Goal: Task Accomplishment & Management: Use online tool/utility

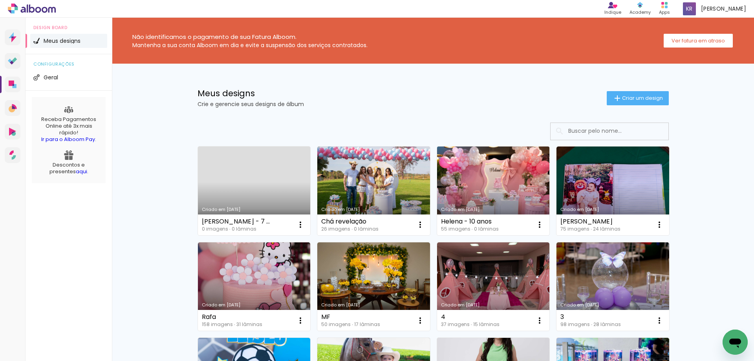
click at [488, 186] on link "Criado em [DATE]" at bounding box center [493, 190] width 113 height 89
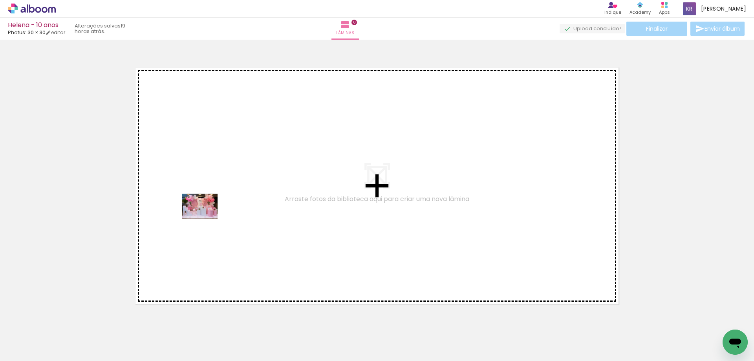
drag, startPoint x: 94, startPoint y: 345, endPoint x: 206, endPoint y: 217, distance: 169.7
click at [206, 217] on quentale-workspace at bounding box center [377, 180] width 754 height 361
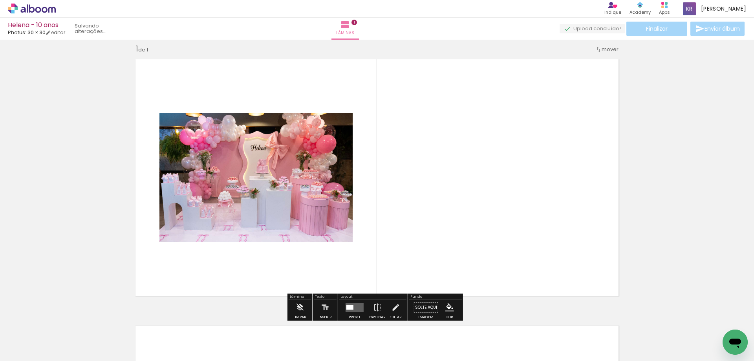
scroll to position [10, 0]
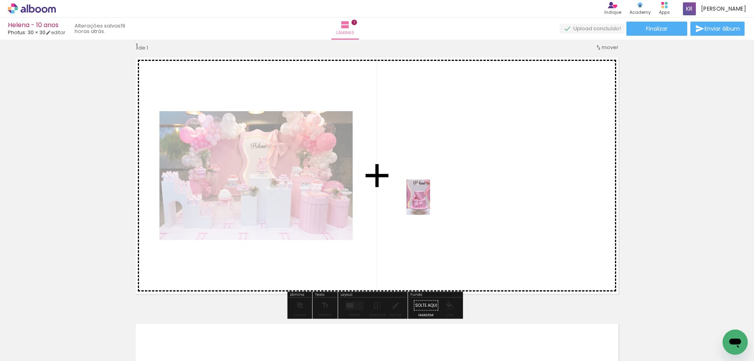
drag, startPoint x: 126, startPoint y: 334, endPoint x: 430, endPoint y: 203, distance: 330.8
click at [430, 203] on quentale-workspace at bounding box center [377, 180] width 754 height 361
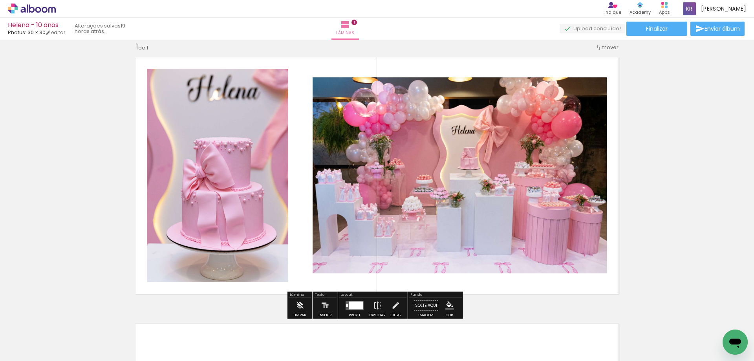
click at [358, 305] on div at bounding box center [356, 305] width 14 height 8
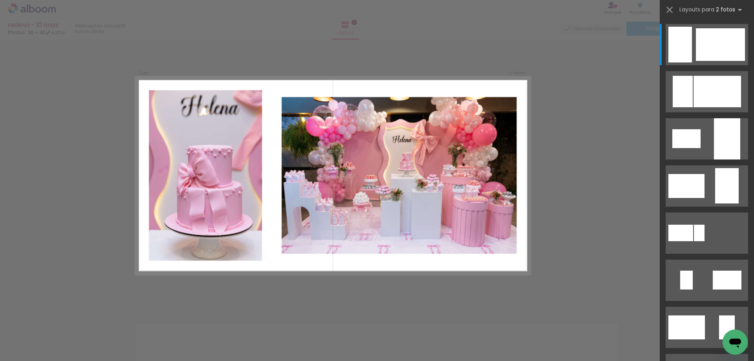
click at [354, 283] on div "Confirmar Cancelar" at bounding box center [377, 304] width 754 height 551
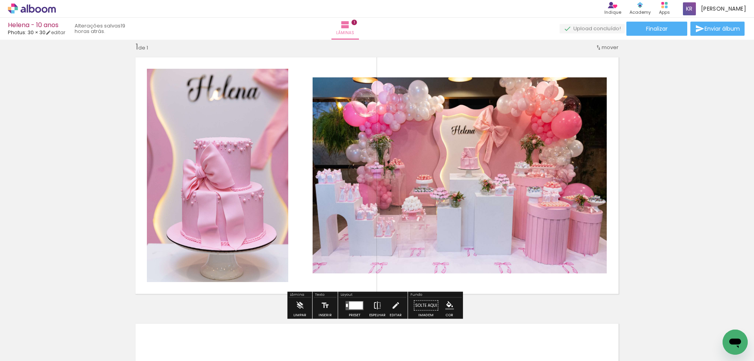
click at [374, 300] on iron-icon at bounding box center [377, 305] width 9 height 16
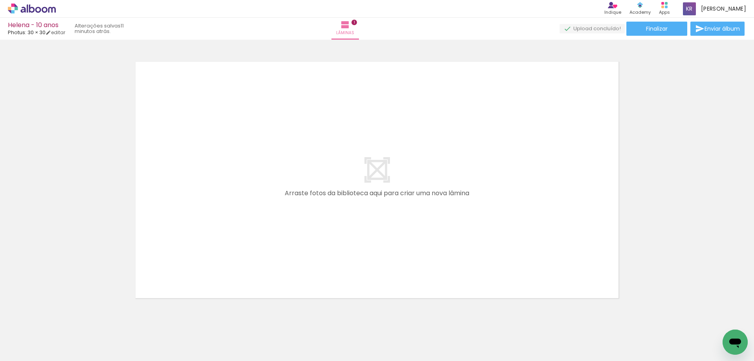
scroll to position [0, 72]
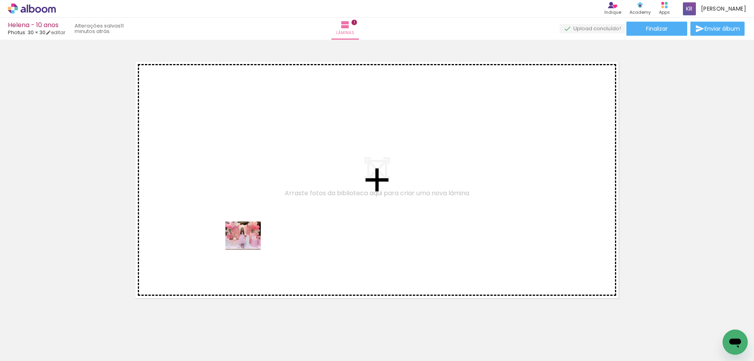
drag, startPoint x: 312, startPoint y: 339, endPoint x: 249, endPoint y: 245, distance: 113.3
click at [249, 245] on quentale-workspace at bounding box center [377, 180] width 754 height 361
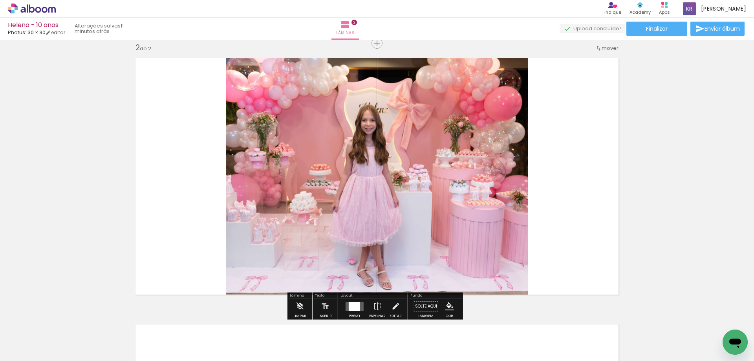
scroll to position [276, 0]
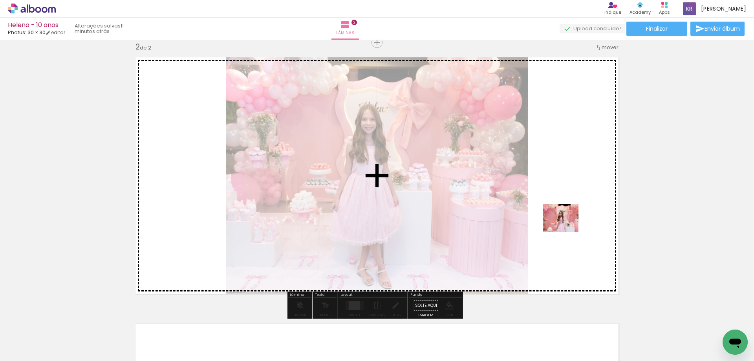
drag, startPoint x: 268, startPoint y: 334, endPoint x: 566, endPoint y: 227, distance: 316.9
click at [566, 227] on quentale-workspace at bounding box center [377, 180] width 754 height 361
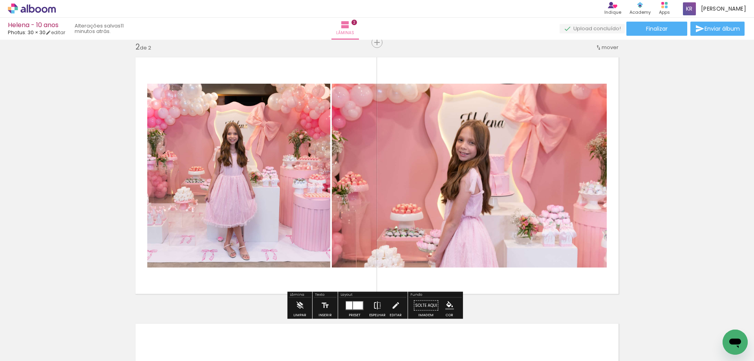
click at [376, 306] on iron-icon at bounding box center [377, 305] width 9 height 16
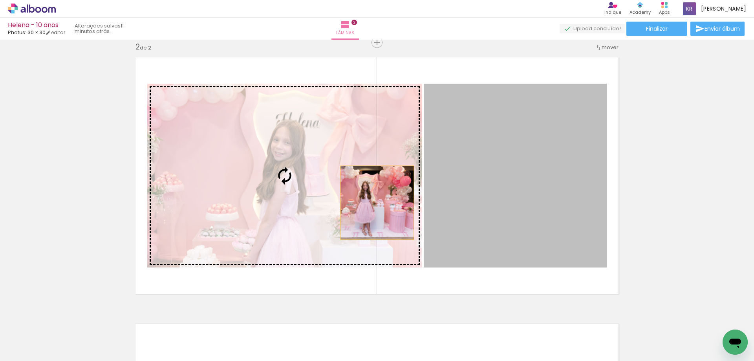
drag, startPoint x: 524, startPoint y: 191, endPoint x: 374, endPoint y: 203, distance: 150.8
click at [0, 0] on slot at bounding box center [0, 0] width 0 height 0
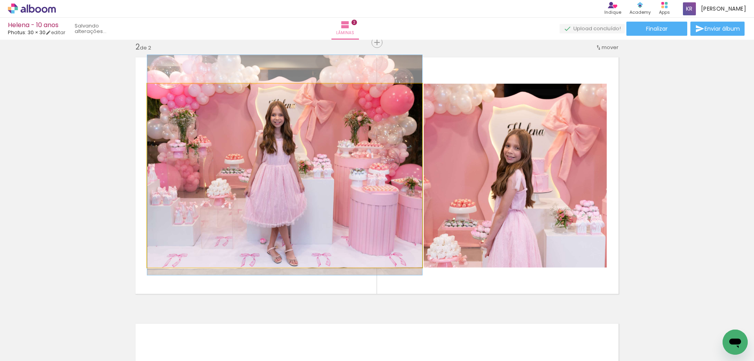
drag, startPoint x: 372, startPoint y: 197, endPoint x: 375, endPoint y: 187, distance: 10.9
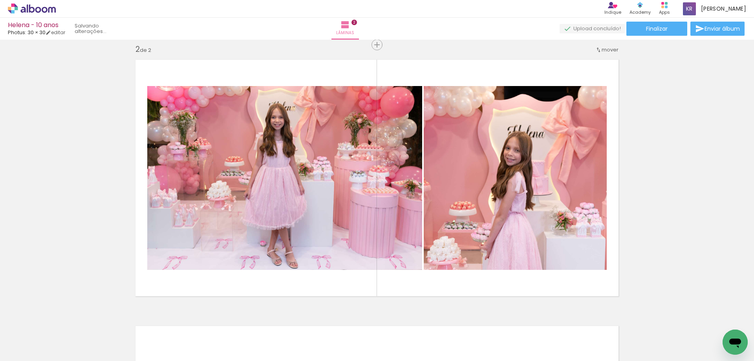
scroll to position [284, 0]
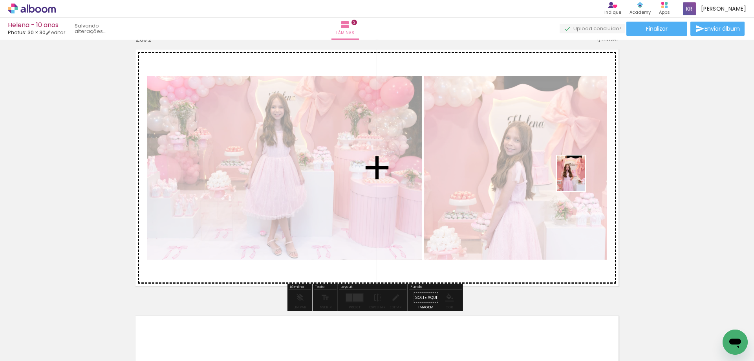
drag, startPoint x: 232, startPoint y: 333, endPoint x: 580, endPoint y: 179, distance: 381.1
click at [580, 179] on quentale-workspace at bounding box center [377, 180] width 754 height 361
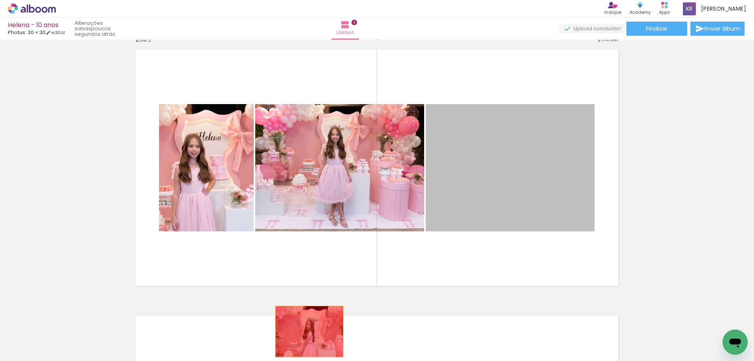
drag, startPoint x: 487, startPoint y: 186, endPoint x: 304, endPoint y: 334, distance: 234.7
click at [304, 334] on quentale-workspace at bounding box center [377, 180] width 754 height 361
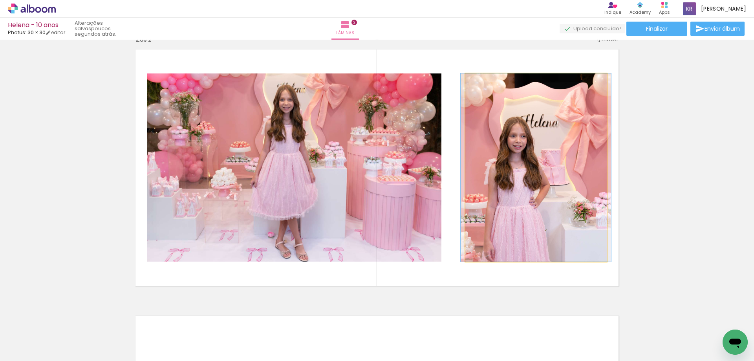
drag, startPoint x: 559, startPoint y: 183, endPoint x: 559, endPoint y: 168, distance: 15.7
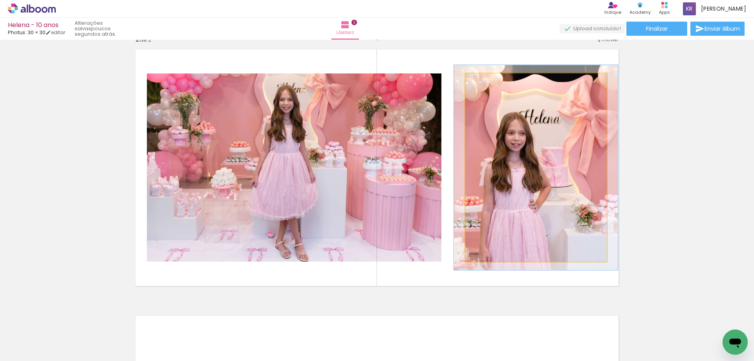
type paper-slider "109"
click at [483, 82] on div at bounding box center [485, 81] width 7 height 7
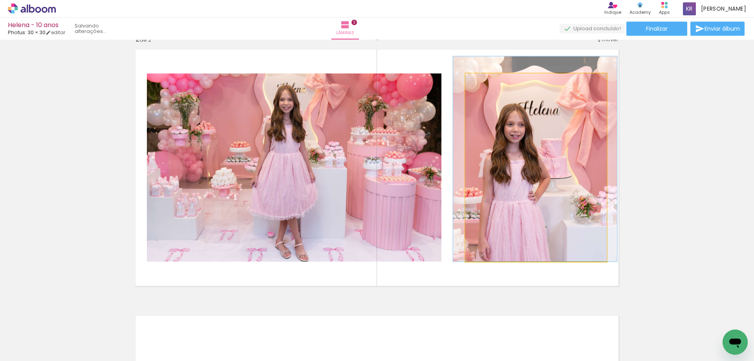
drag, startPoint x: 527, startPoint y: 171, endPoint x: 526, endPoint y: 147, distance: 24.0
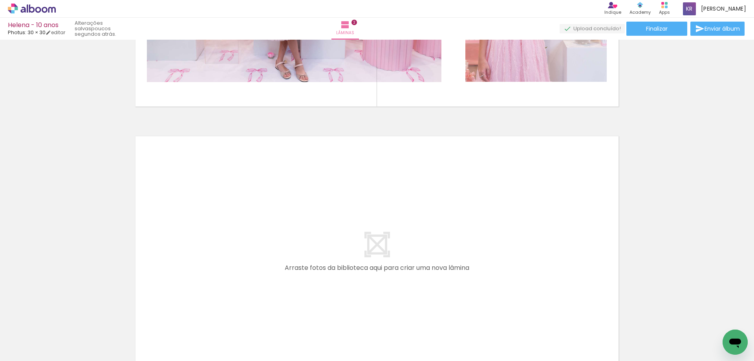
scroll to position [475, 0]
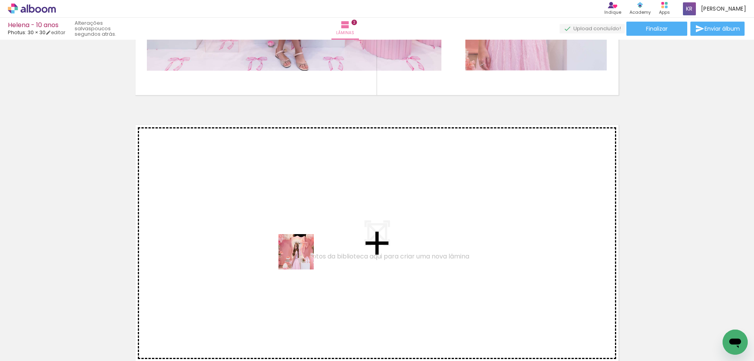
drag, startPoint x: 268, startPoint y: 339, endPoint x: 338, endPoint y: 337, distance: 70.3
click at [302, 257] on quentale-workspace at bounding box center [377, 180] width 754 height 361
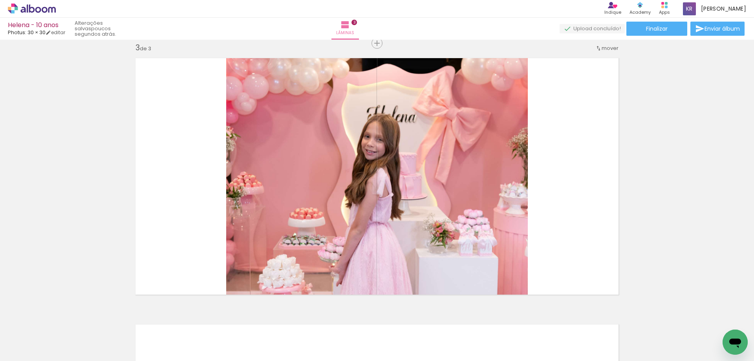
scroll to position [542, 0]
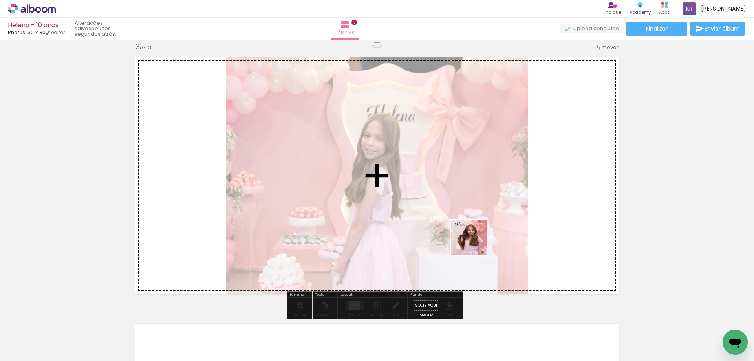
drag, startPoint x: 365, startPoint y: 341, endPoint x: 502, endPoint y: 226, distance: 178.5
click at [502, 226] on quentale-workspace at bounding box center [377, 180] width 754 height 361
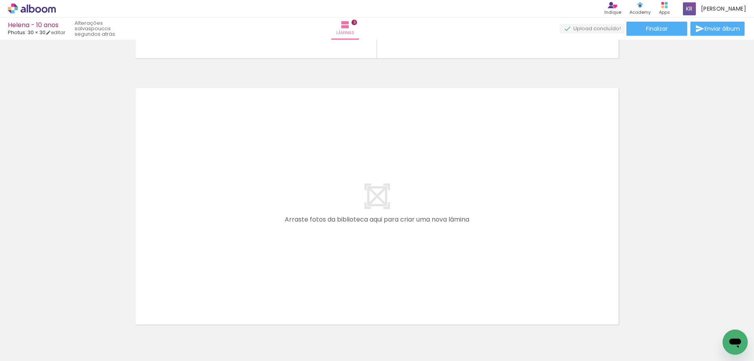
scroll to position [0, 445]
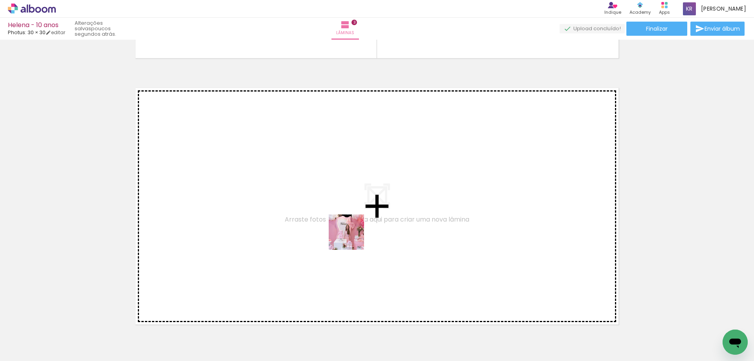
drag, startPoint x: 427, startPoint y: 338, endPoint x: 348, endPoint y: 232, distance: 132.7
click at [348, 232] on quentale-workspace at bounding box center [377, 180] width 754 height 361
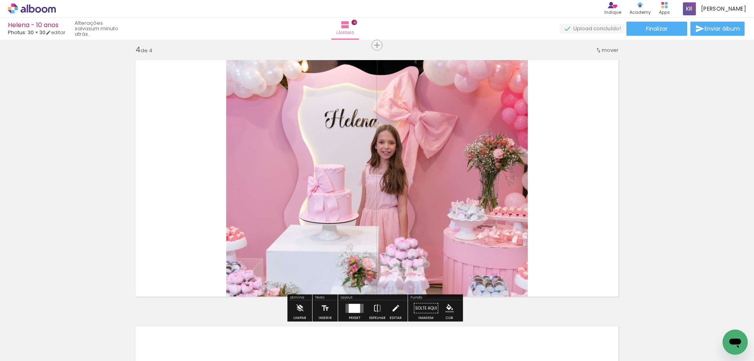
scroll to position [808, 0]
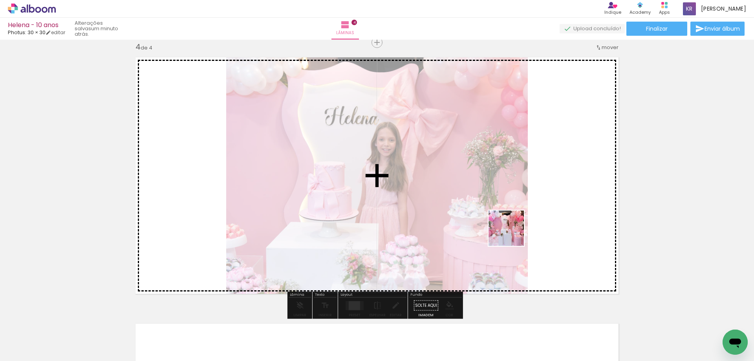
drag, startPoint x: 484, startPoint y: 346, endPoint x: 512, endPoint y: 233, distance: 116.7
click at [512, 233] on quentale-workspace at bounding box center [377, 180] width 754 height 361
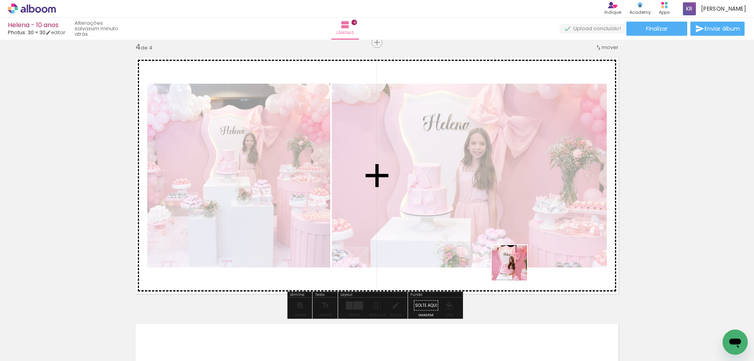
drag, startPoint x: 528, startPoint y: 338, endPoint x: 509, endPoint y: 246, distance: 94.2
click at [509, 228] on quentale-workspace at bounding box center [377, 180] width 754 height 361
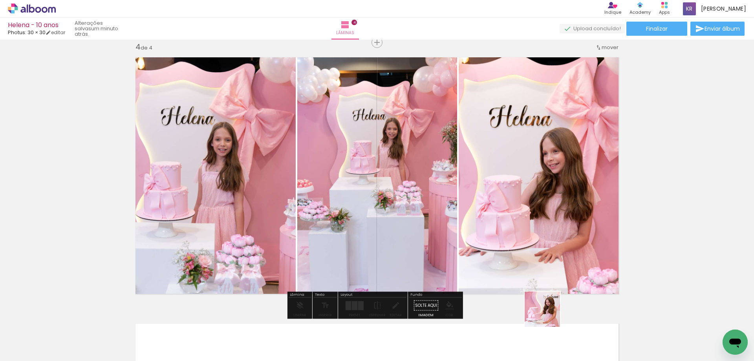
drag, startPoint x: 553, startPoint y: 337, endPoint x: 526, endPoint y: 233, distance: 107.6
click at [526, 234] on quentale-workspace at bounding box center [377, 180] width 754 height 361
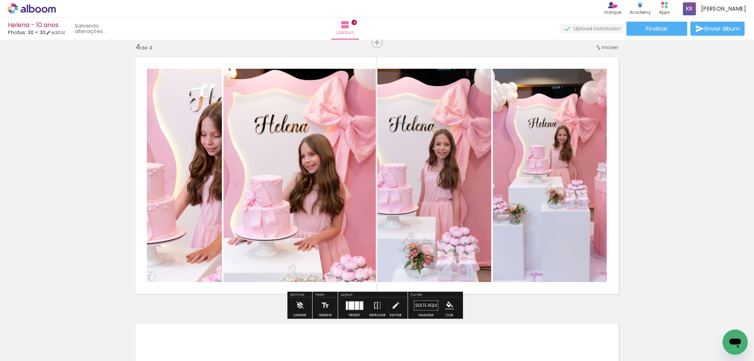
click at [356, 308] on div at bounding box center [357, 305] width 4 height 8
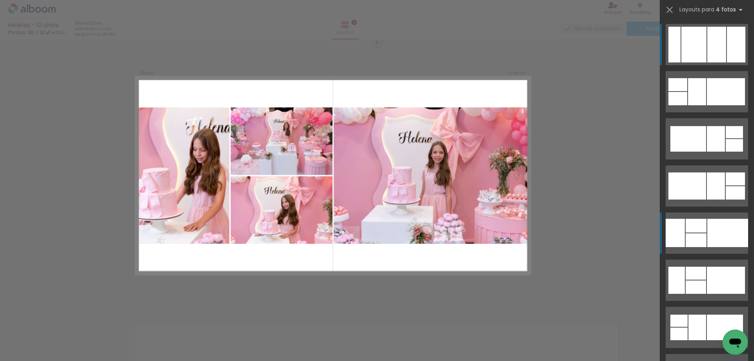
click at [707, 228] on div at bounding box center [727, 233] width 41 height 28
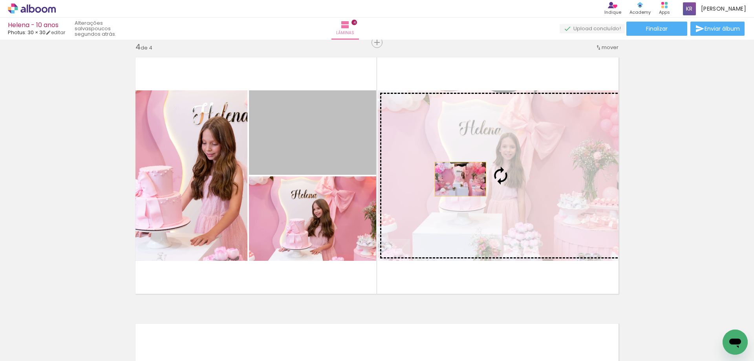
drag, startPoint x: 330, startPoint y: 150, endPoint x: 461, endPoint y: 179, distance: 134.3
click at [0, 0] on slot at bounding box center [0, 0] width 0 height 0
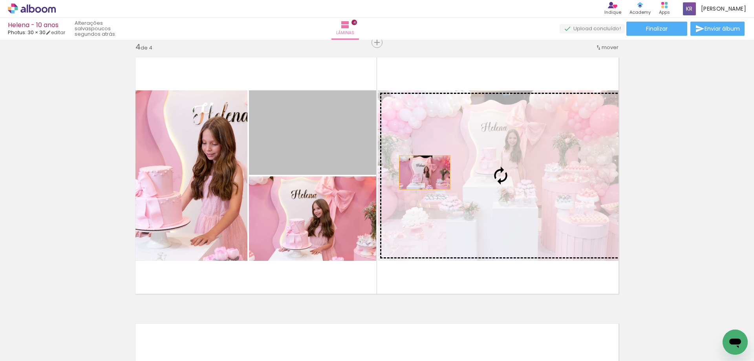
drag, startPoint x: 343, startPoint y: 149, endPoint x: 440, endPoint y: 178, distance: 100.8
click at [0, 0] on slot at bounding box center [0, 0] width 0 height 0
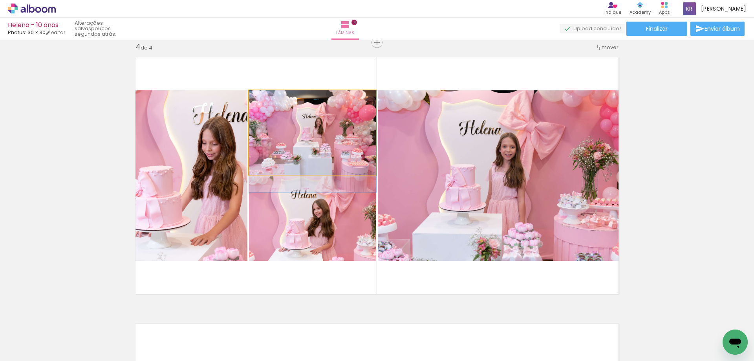
drag, startPoint x: 336, startPoint y: 148, endPoint x: 422, endPoint y: 174, distance: 90.1
click at [0, 0] on slot at bounding box center [0, 0] width 0 height 0
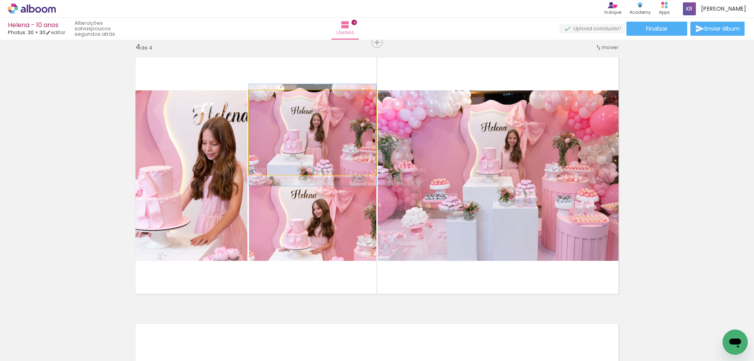
drag, startPoint x: 317, startPoint y: 140, endPoint x: 421, endPoint y: 169, distance: 108.6
click at [0, 0] on slot at bounding box center [0, 0] width 0 height 0
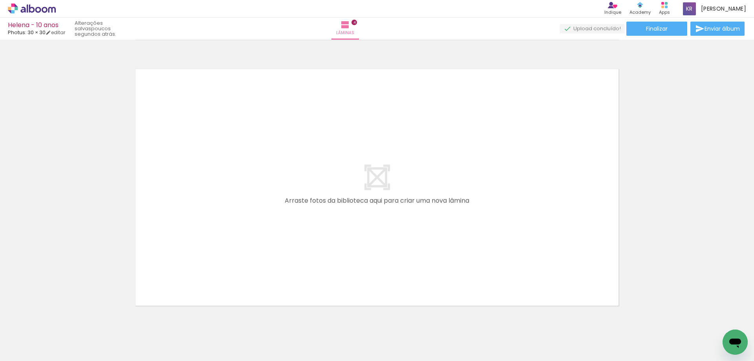
scroll to position [1089, 0]
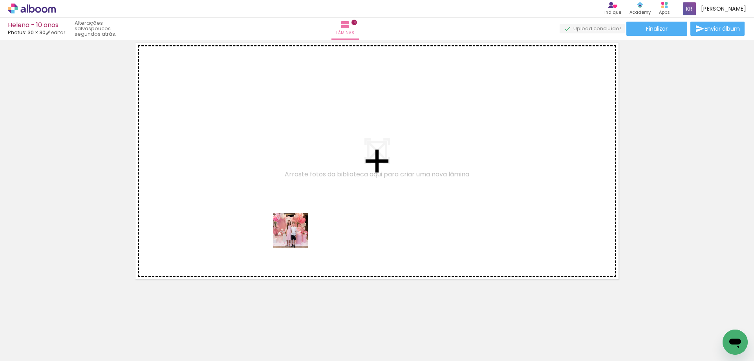
drag, startPoint x: 224, startPoint y: 344, endPoint x: 277, endPoint y: 307, distance: 64.8
click at [299, 233] on quentale-workspace at bounding box center [377, 180] width 754 height 361
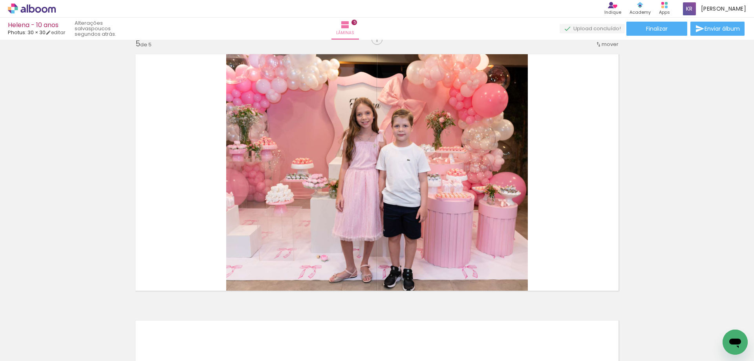
scroll to position [1075, 0]
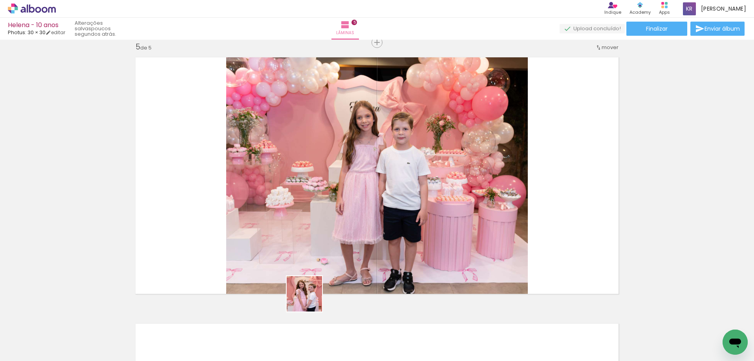
drag, startPoint x: 263, startPoint y: 334, endPoint x: 507, endPoint y: 194, distance: 281.4
click at [507, 194] on quentale-workspace at bounding box center [377, 180] width 754 height 361
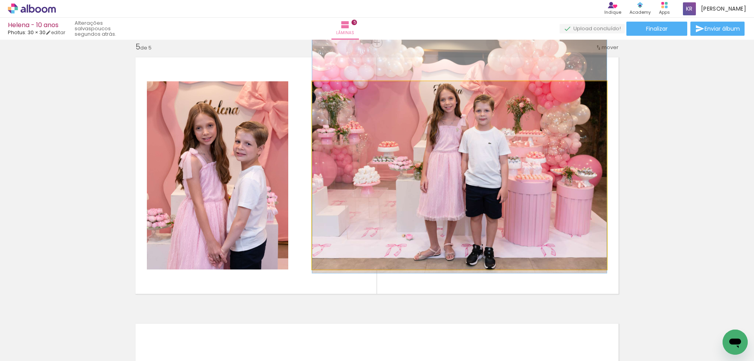
drag, startPoint x: 504, startPoint y: 193, endPoint x: 512, endPoint y: 173, distance: 21.8
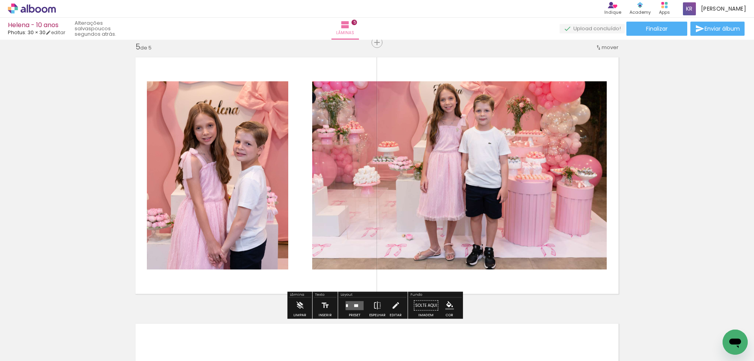
click at [352, 309] on quentale-layouter at bounding box center [354, 305] width 18 height 9
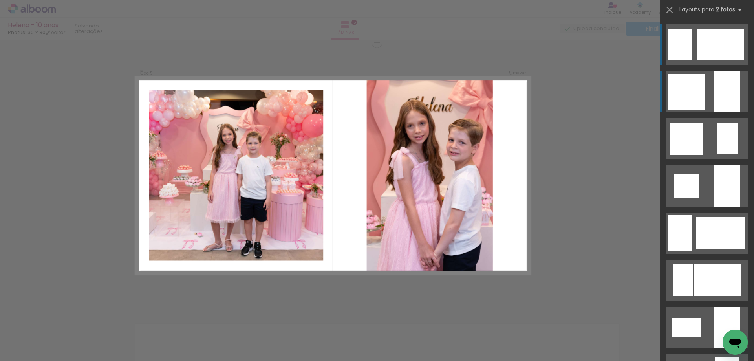
click at [714, 90] on div at bounding box center [726, 91] width 26 height 41
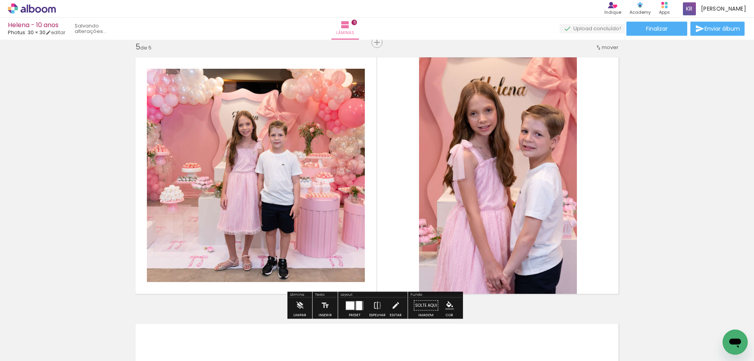
click at [357, 308] on div at bounding box center [359, 305] width 6 height 9
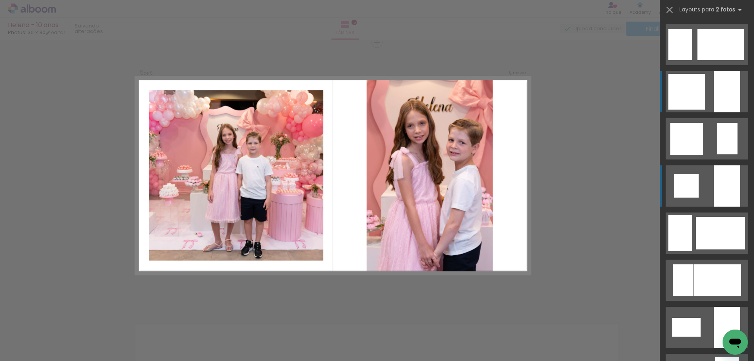
scroll to position [47, 0]
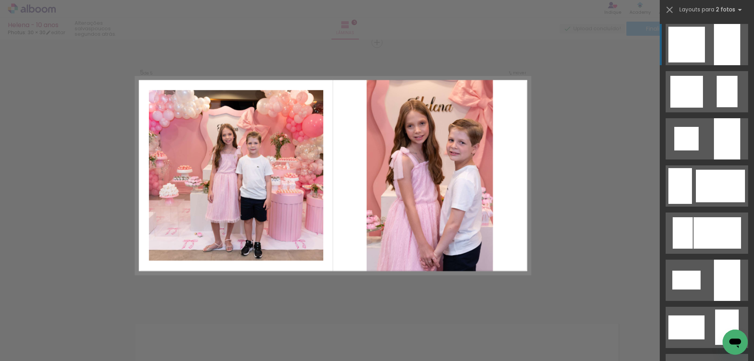
click at [732, 37] on div at bounding box center [726, 44] width 26 height 41
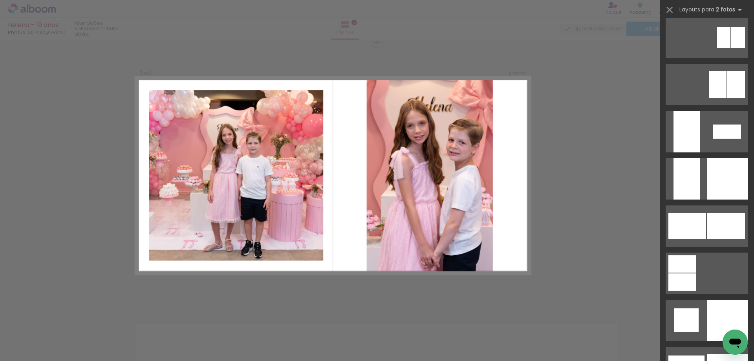
scroll to position [1902, 0]
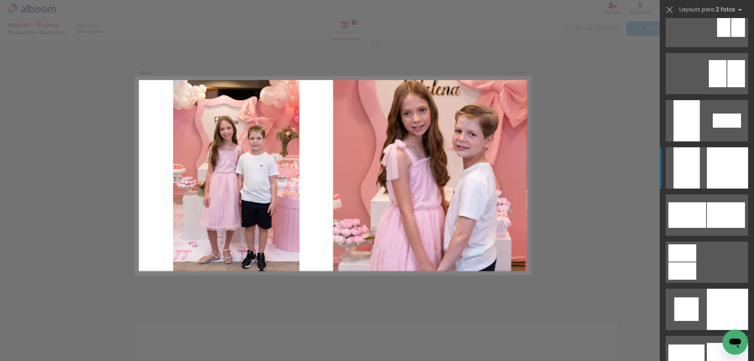
click at [713, 177] on div at bounding box center [726, 167] width 41 height 41
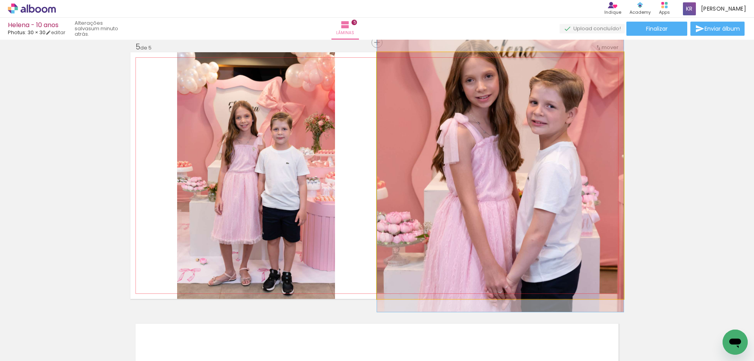
drag, startPoint x: 447, startPoint y: 191, endPoint x: 435, endPoint y: 173, distance: 21.2
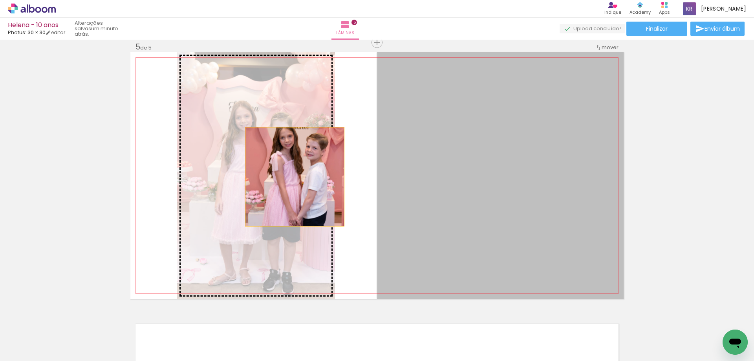
drag, startPoint x: 440, startPoint y: 176, endPoint x: 286, endPoint y: 177, distance: 153.8
click at [0, 0] on slot at bounding box center [0, 0] width 0 height 0
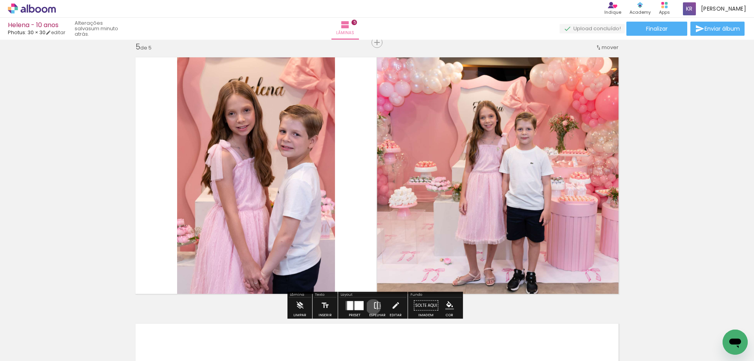
click at [373, 307] on iron-icon at bounding box center [377, 305] width 9 height 16
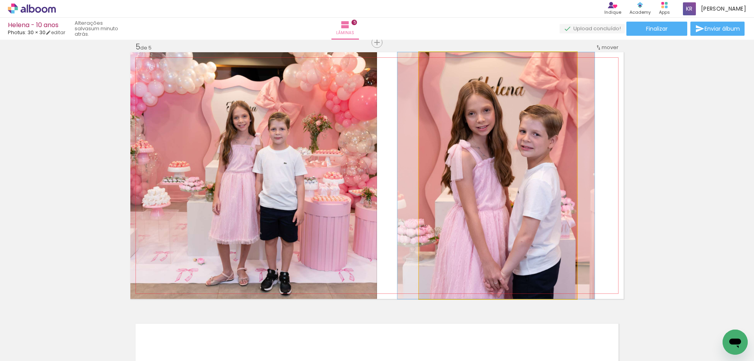
drag, startPoint x: 493, startPoint y: 157, endPoint x: 491, endPoint y: 147, distance: 10.4
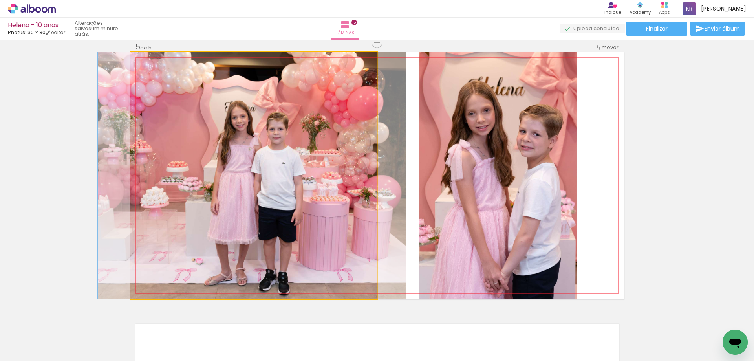
drag, startPoint x: 259, startPoint y: 166, endPoint x: 257, endPoint y: 141, distance: 25.2
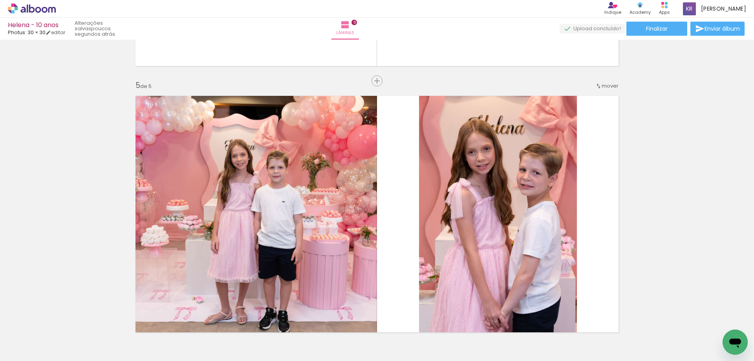
scroll to position [1010, 0]
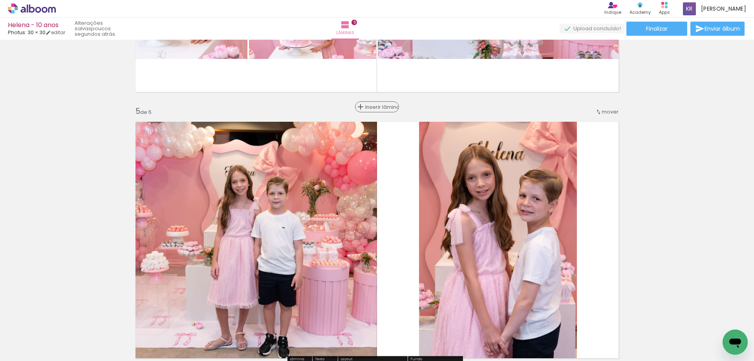
click at [375, 107] on span "Inserir lâmina" at bounding box center [380, 106] width 31 height 5
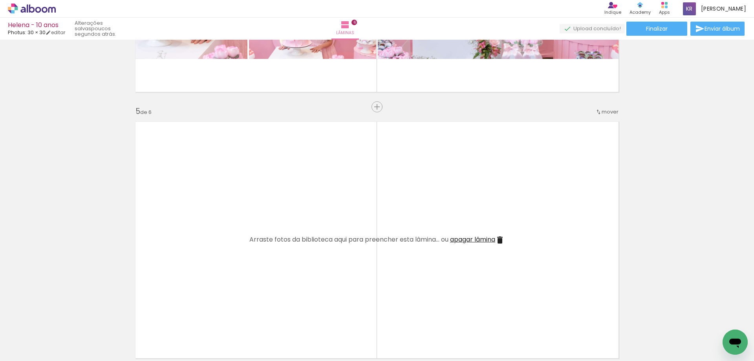
scroll to position [0, 277]
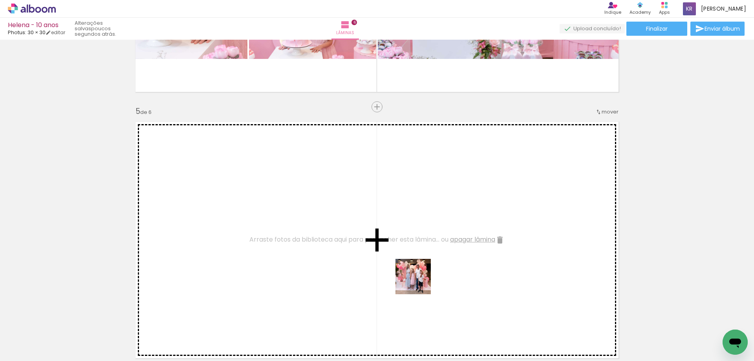
drag, startPoint x: 505, startPoint y: 343, endPoint x: 377, endPoint y: 257, distance: 154.7
click at [377, 257] on quentale-workspace at bounding box center [377, 180] width 754 height 361
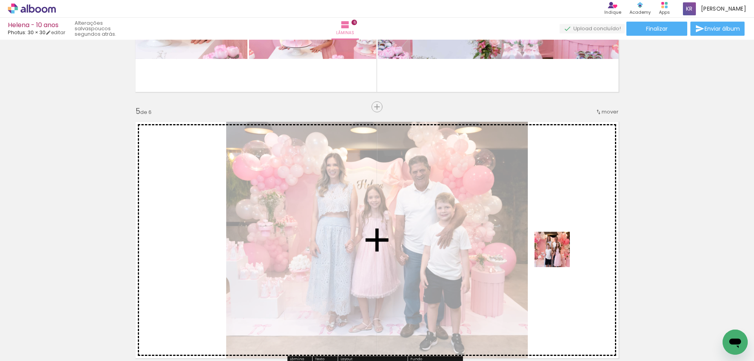
drag, startPoint x: 562, startPoint y: 339, endPoint x: 558, endPoint y: 255, distance: 84.1
click at [558, 255] on quentale-workspace at bounding box center [377, 180] width 754 height 361
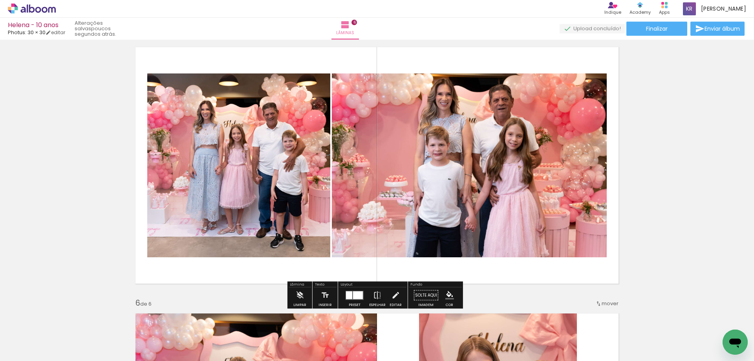
scroll to position [1067, 0]
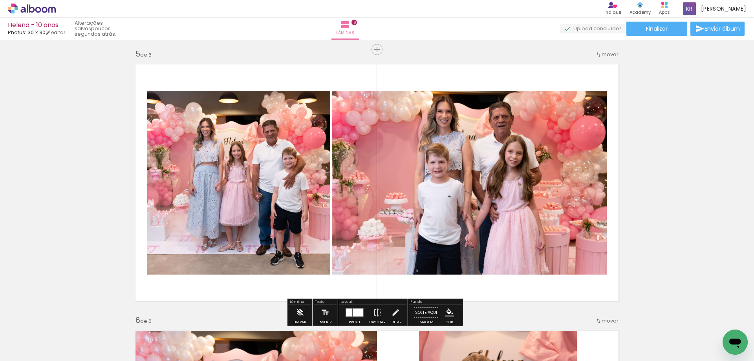
click at [354, 310] on div at bounding box center [358, 312] width 10 height 8
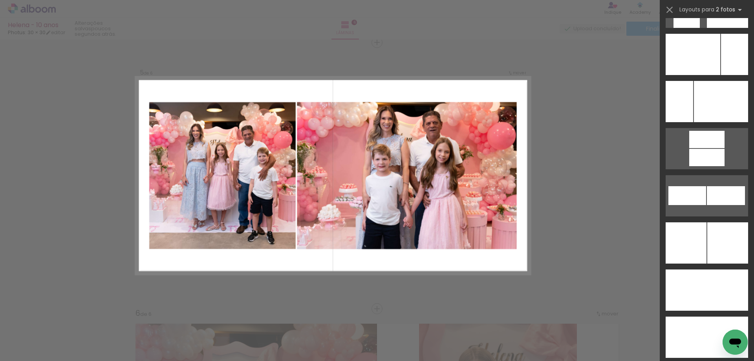
scroll to position [3303, 0]
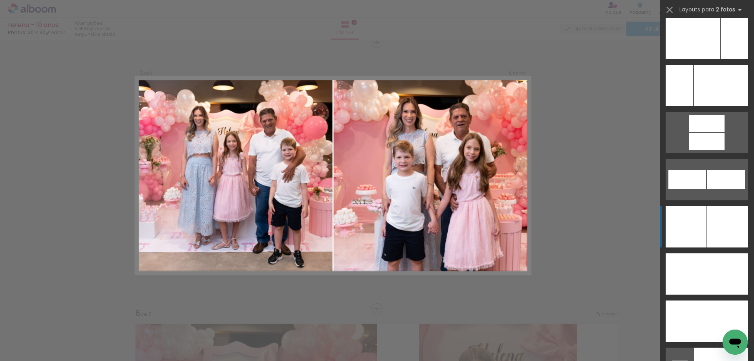
click at [713, 230] on div at bounding box center [727, 226] width 41 height 41
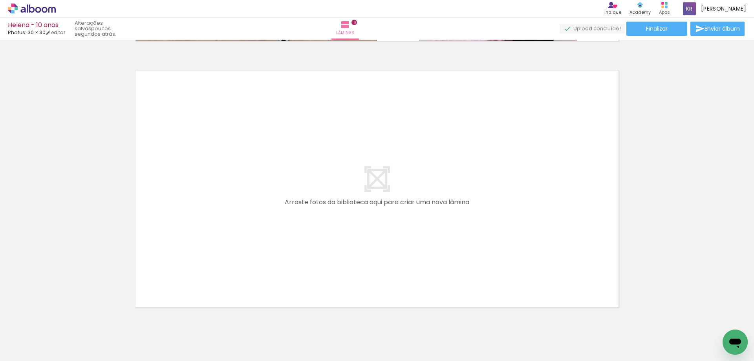
scroll to position [1621, 0]
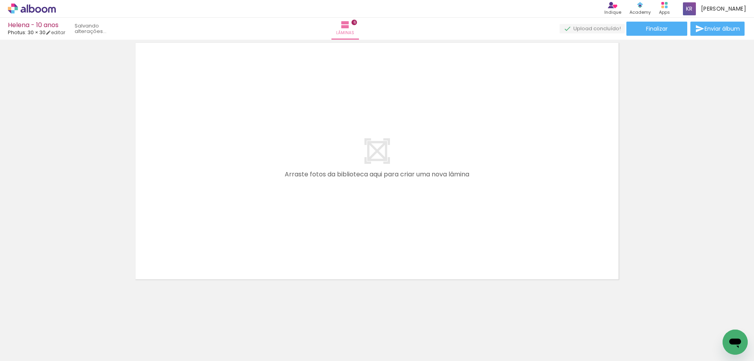
drag, startPoint x: 208, startPoint y: 342, endPoint x: 246, endPoint y: 305, distance: 53.6
click at [241, 266] on quentale-workspace at bounding box center [377, 180] width 754 height 361
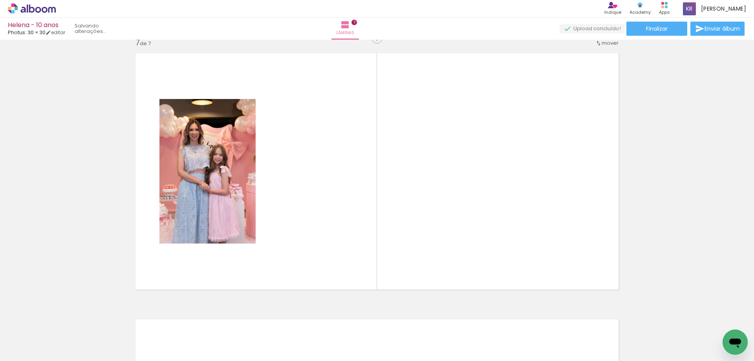
scroll to position [1607, 0]
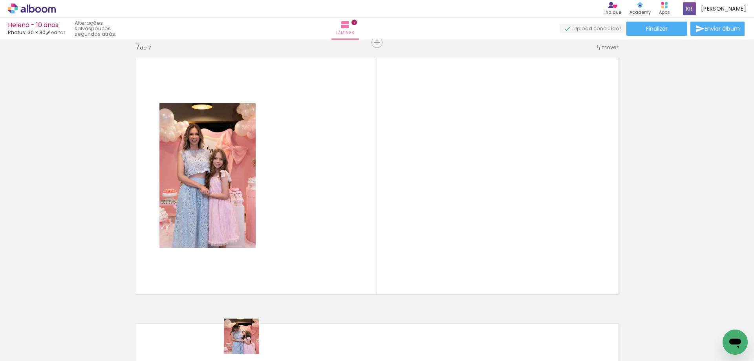
drag, startPoint x: 246, startPoint y: 347, endPoint x: 299, endPoint y: 310, distance: 64.0
click at [314, 259] on quentale-workspace at bounding box center [377, 180] width 754 height 361
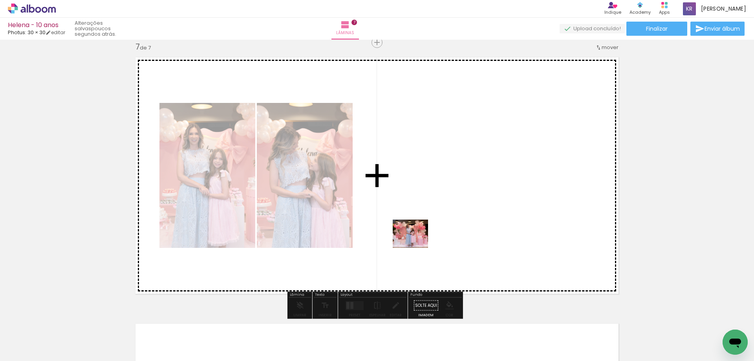
drag, startPoint x: 294, startPoint y: 338, endPoint x: 416, endPoint y: 243, distance: 154.7
click at [416, 243] on quentale-workspace at bounding box center [377, 180] width 754 height 361
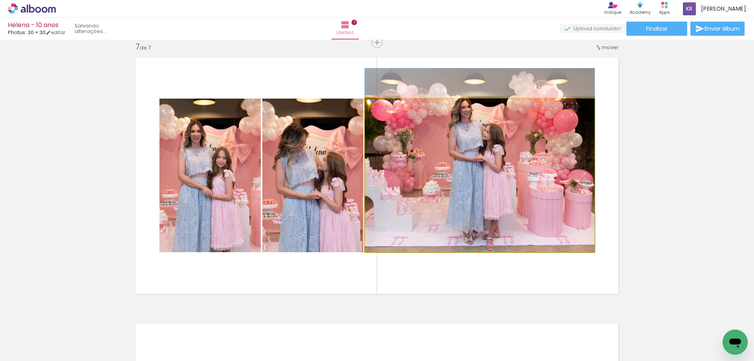
drag, startPoint x: 447, startPoint y: 208, endPoint x: 449, endPoint y: 190, distance: 18.2
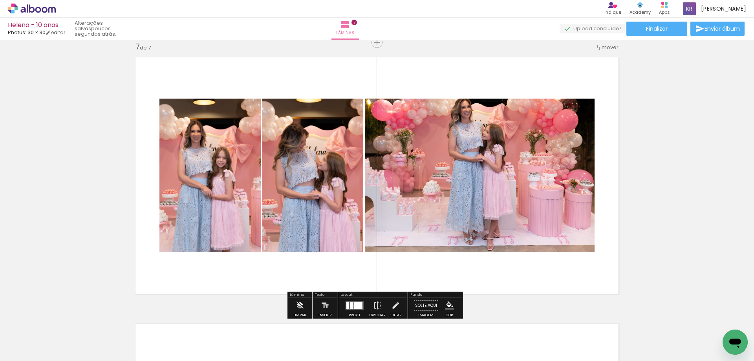
click at [353, 301] on quentale-layouter at bounding box center [354, 305] width 18 height 9
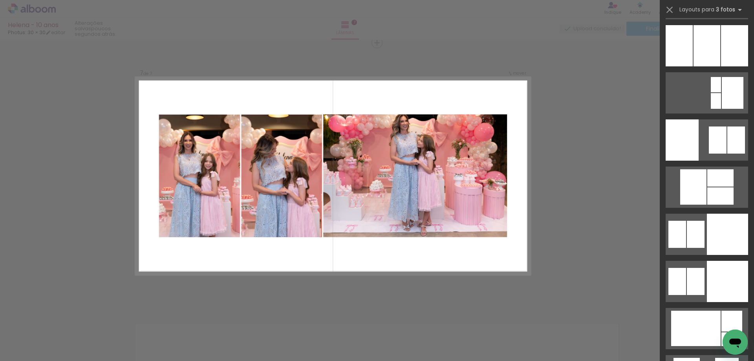
scroll to position [3496, 0]
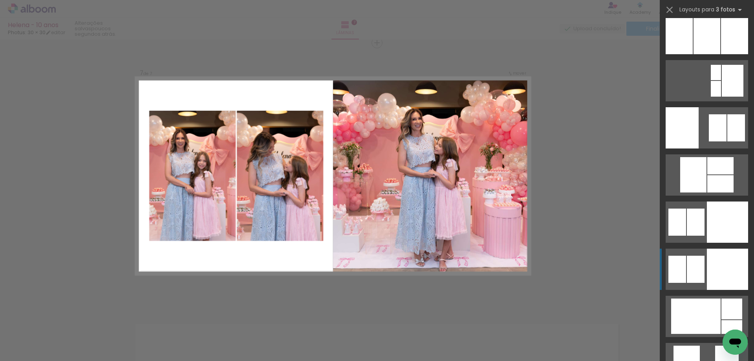
click at [706, 282] on div at bounding box center [726, 268] width 41 height 41
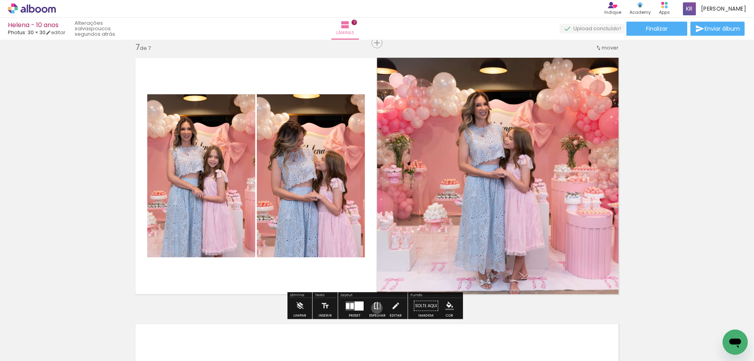
click at [375, 308] on iron-icon at bounding box center [377, 306] width 9 height 16
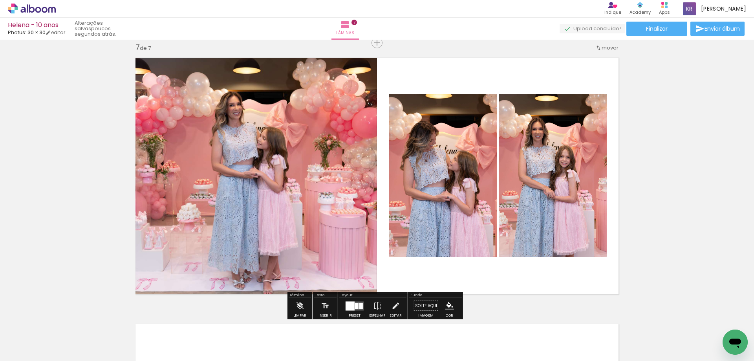
click at [427, 197] on quentale-photo at bounding box center [443, 175] width 108 height 163
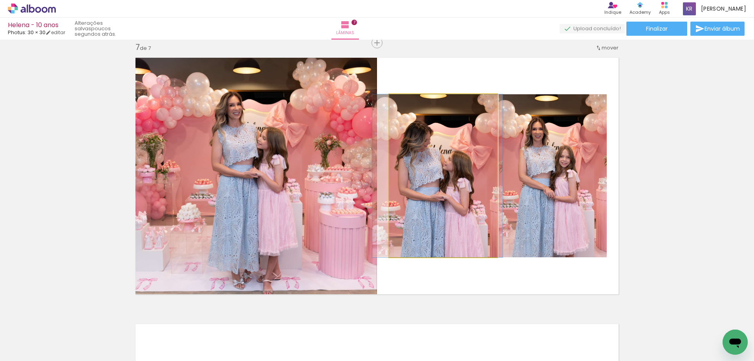
drag, startPoint x: 427, startPoint y: 197, endPoint x: 422, endPoint y: 184, distance: 14.4
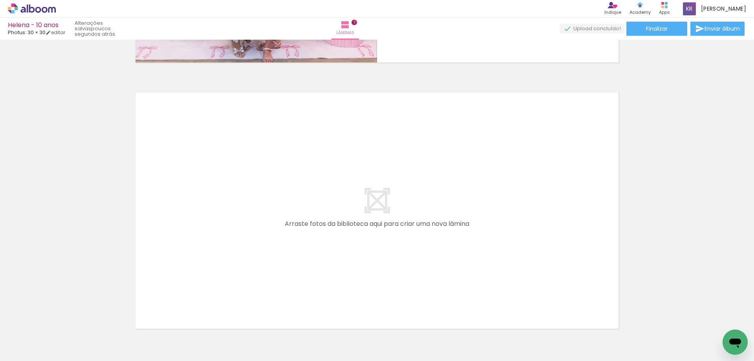
scroll to position [1887, 0]
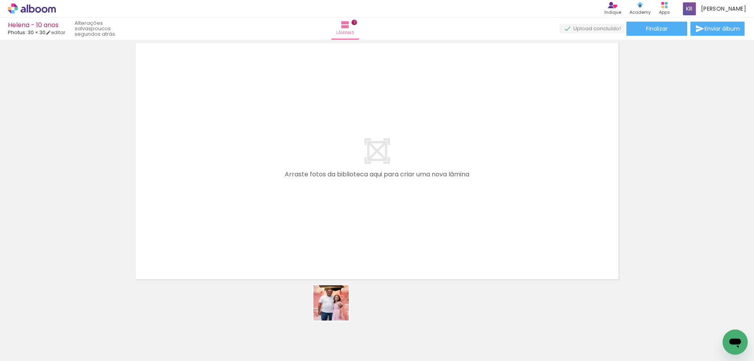
drag, startPoint x: 331, startPoint y: 336, endPoint x: 373, endPoint y: 317, distance: 46.2
click at [344, 260] on quentale-workspace at bounding box center [377, 180] width 754 height 361
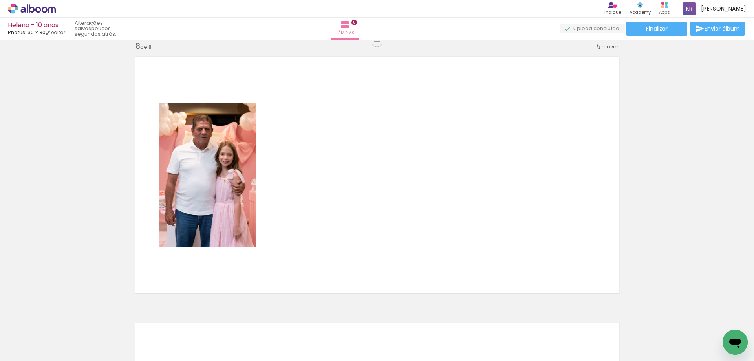
scroll to position [1873, 0]
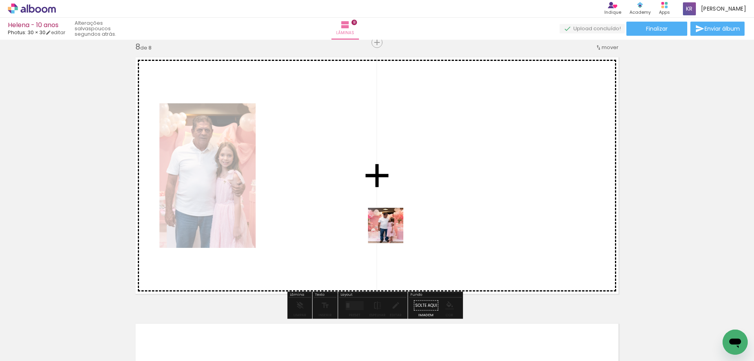
drag, startPoint x: 378, startPoint y: 333, endPoint x: 391, endPoint y: 231, distance: 102.5
click at [391, 231] on quentale-workspace at bounding box center [377, 180] width 754 height 361
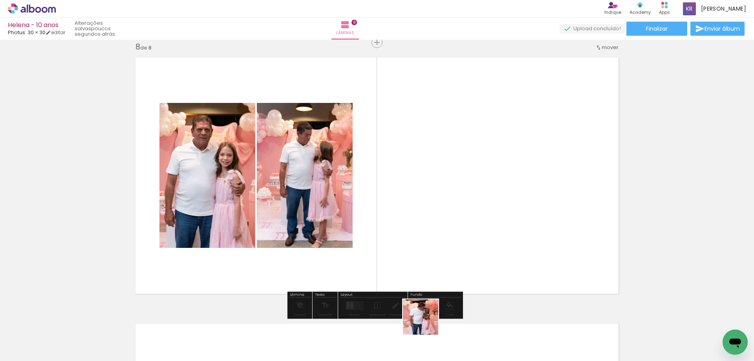
drag, startPoint x: 422, startPoint y: 335, endPoint x: 470, endPoint y: 335, distance: 47.9
click at [446, 234] on quentale-workspace at bounding box center [377, 180] width 754 height 361
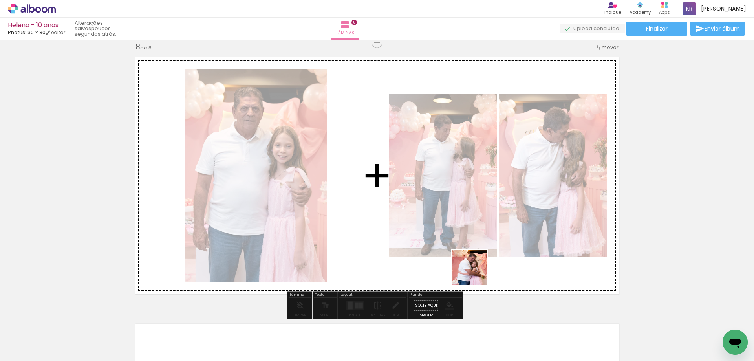
drag, startPoint x: 470, startPoint y: 336, endPoint x: 468, endPoint y: 244, distance: 92.2
click at [468, 244] on quentale-workspace at bounding box center [377, 180] width 754 height 361
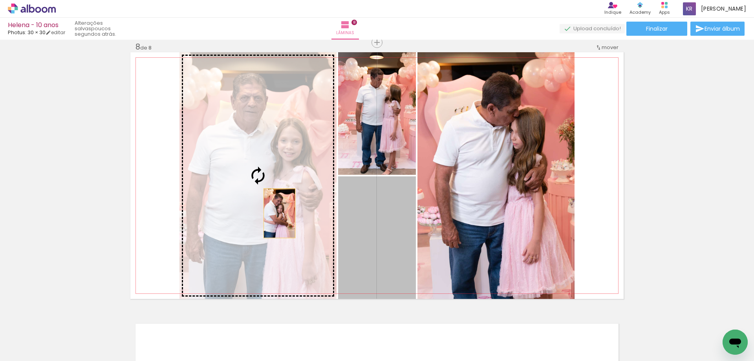
drag, startPoint x: 370, startPoint y: 246, endPoint x: 276, endPoint y: 213, distance: 99.8
click at [0, 0] on slot at bounding box center [0, 0] width 0 height 0
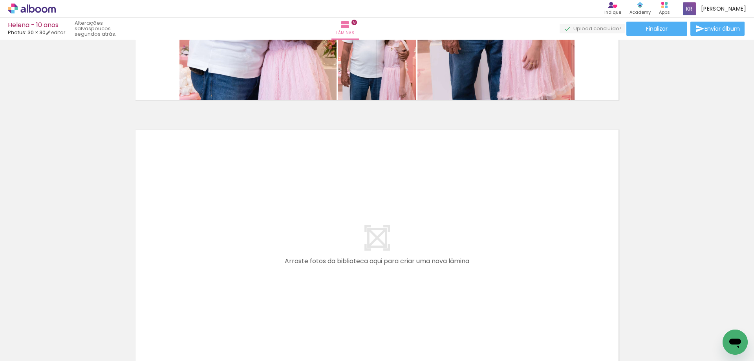
scroll to position [2070, 0]
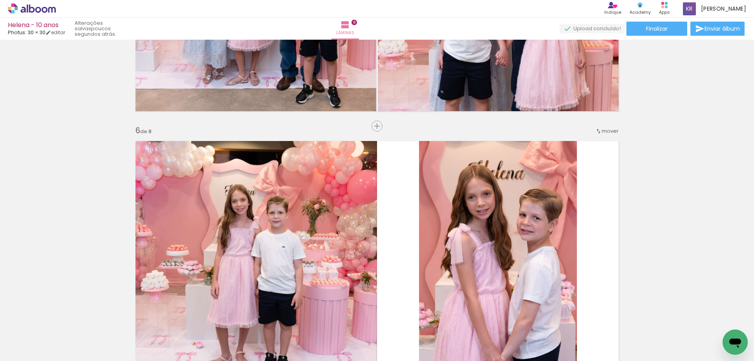
scroll to position [1301, 0]
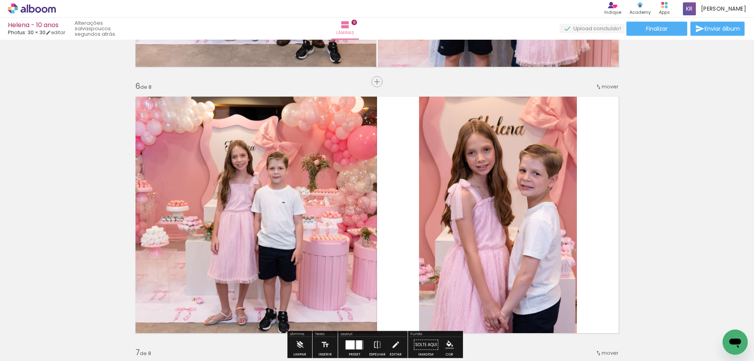
click at [613, 84] on span "mover" at bounding box center [609, 86] width 17 height 7
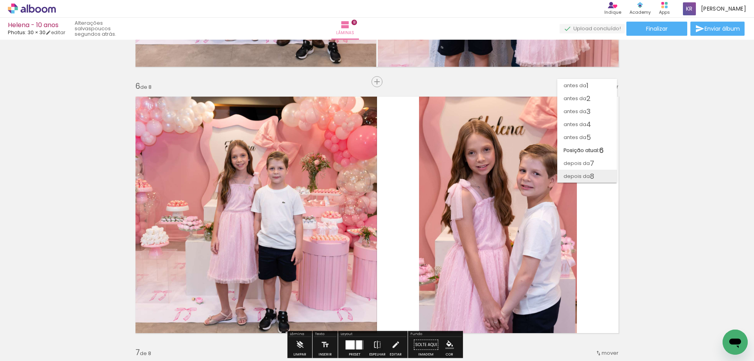
click at [578, 177] on span "depois da" at bounding box center [576, 176] width 26 height 13
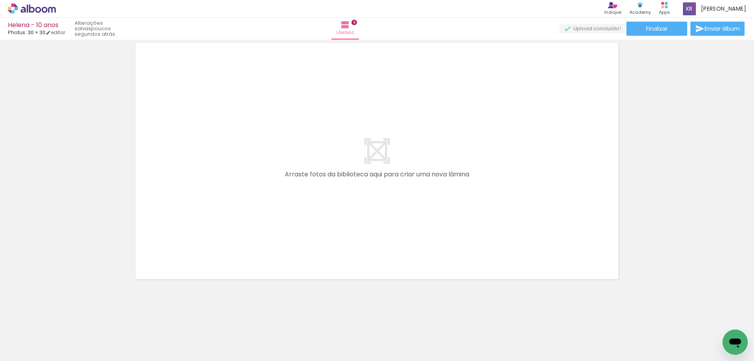
scroll to position [0, 0]
drag, startPoint x: 162, startPoint y: 340, endPoint x: 199, endPoint y: 359, distance: 41.4
click at [183, 262] on quentale-workspace at bounding box center [377, 180] width 754 height 361
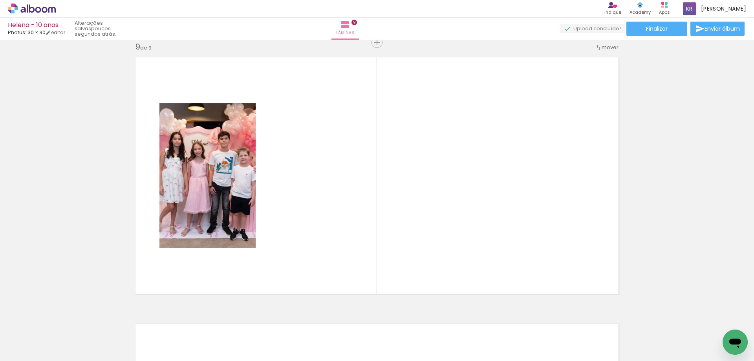
scroll to position [0, 810]
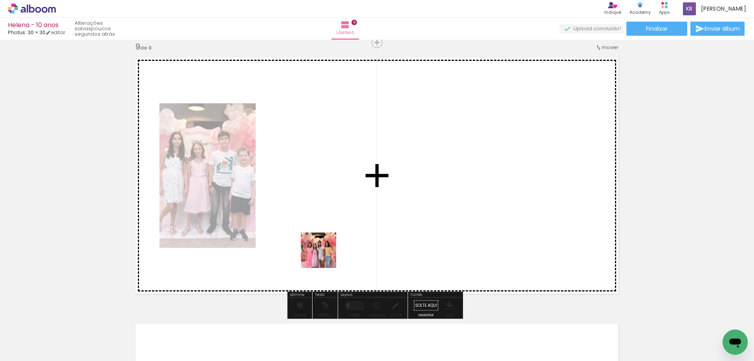
drag, startPoint x: 236, startPoint y: 334, endPoint x: 279, endPoint y: 325, distance: 44.0
click at [327, 250] on quentale-workspace at bounding box center [377, 180] width 754 height 361
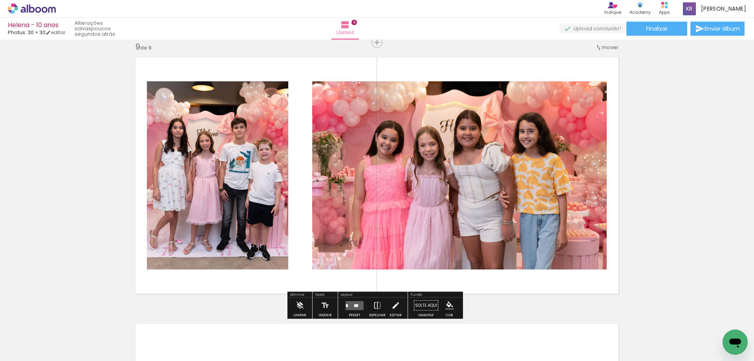
drag, startPoint x: 279, startPoint y: 332, endPoint x: 320, endPoint y: 332, distance: 40.8
click at [310, 244] on quentale-workspace at bounding box center [377, 180] width 754 height 361
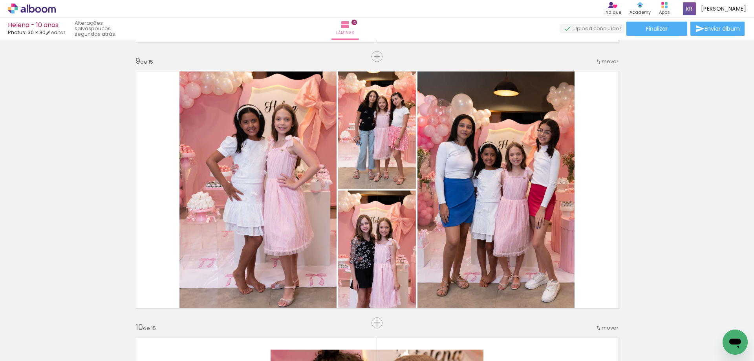
scroll to position [2180, 0]
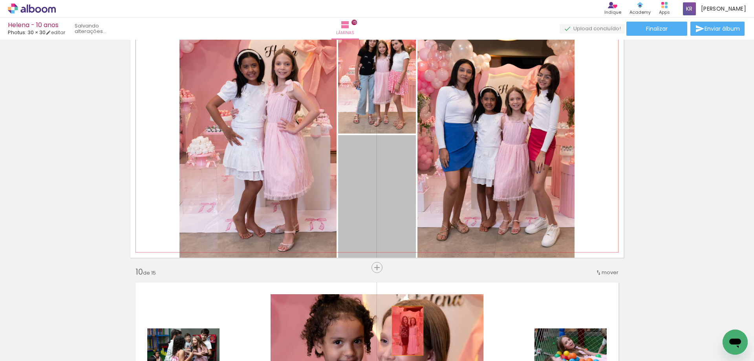
drag, startPoint x: 401, startPoint y: 190, endPoint x: 396, endPoint y: 208, distance: 18.9
click at [404, 332] on quentale-workspace at bounding box center [377, 180] width 754 height 361
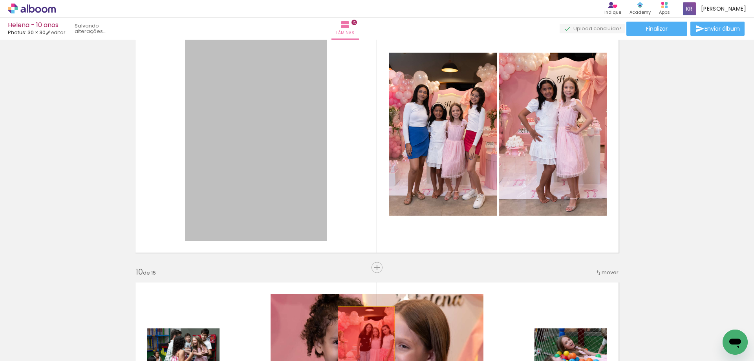
drag, startPoint x: 270, startPoint y: 130, endPoint x: 363, endPoint y: 349, distance: 238.3
click at [363, 349] on quentale-workspace at bounding box center [377, 180] width 754 height 361
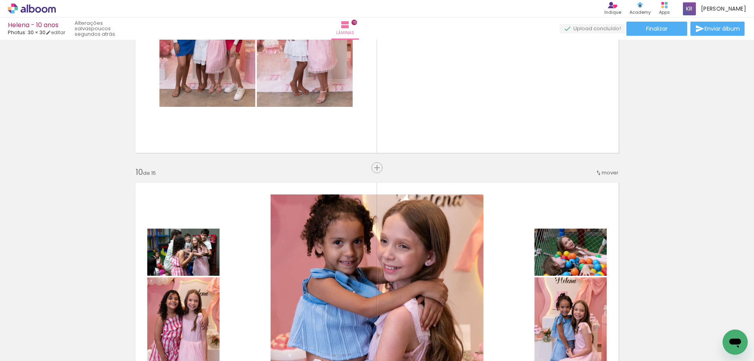
scroll to position [2269, 0]
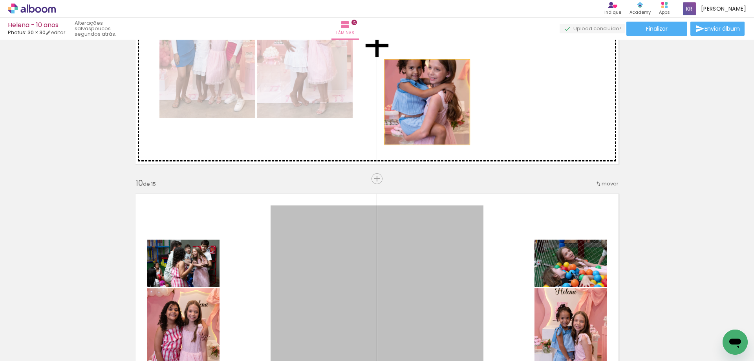
drag, startPoint x: 420, startPoint y: 256, endPoint x: 424, endPoint y: 102, distance: 153.9
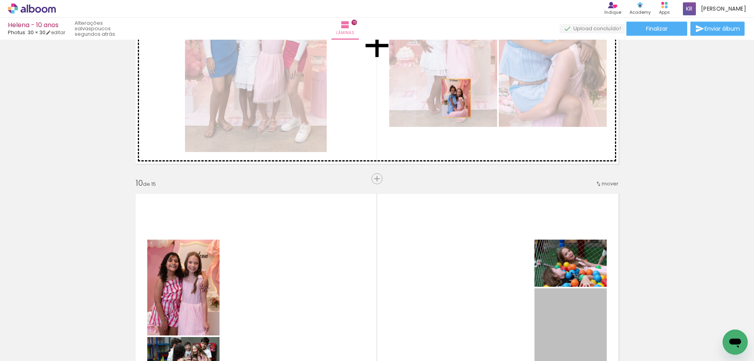
drag, startPoint x: 563, startPoint y: 309, endPoint x: 452, endPoint y: 100, distance: 236.8
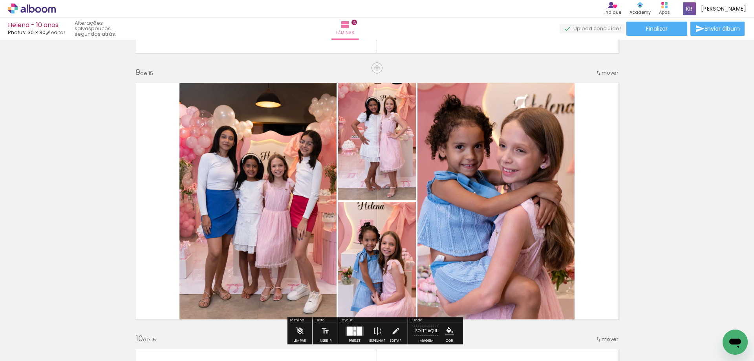
scroll to position [2108, 0]
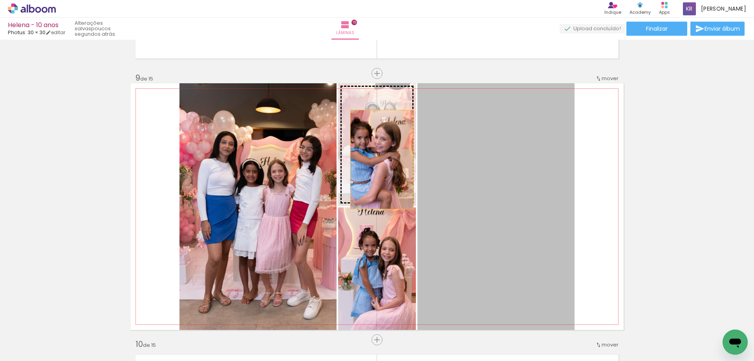
drag, startPoint x: 516, startPoint y: 225, endPoint x: 378, endPoint y: 159, distance: 153.1
click at [0, 0] on slot at bounding box center [0, 0] width 0 height 0
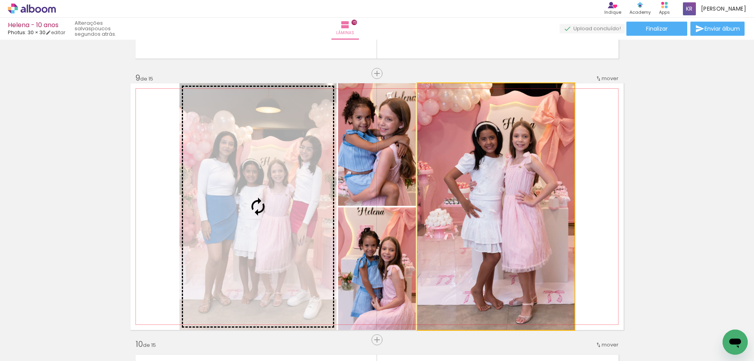
drag, startPoint x: 493, startPoint y: 195, endPoint x: 263, endPoint y: 181, distance: 230.8
click at [0, 0] on slot at bounding box center [0, 0] width 0 height 0
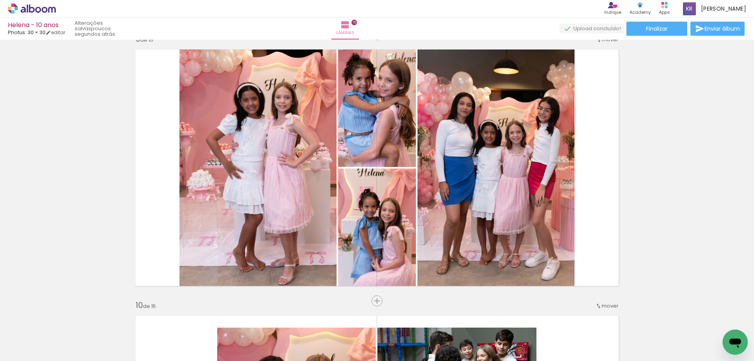
scroll to position [2141, 0]
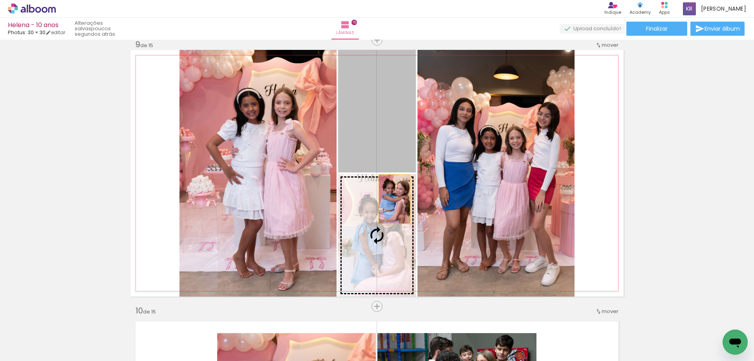
drag, startPoint x: 389, startPoint y: 129, endPoint x: 391, endPoint y: 199, distance: 70.3
click at [0, 0] on slot at bounding box center [0, 0] width 0 height 0
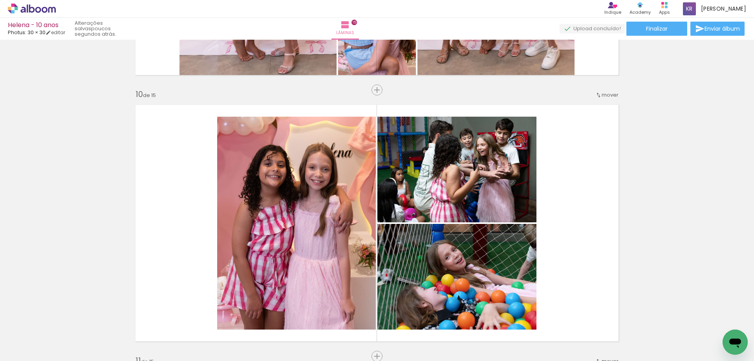
scroll to position [2352, 0]
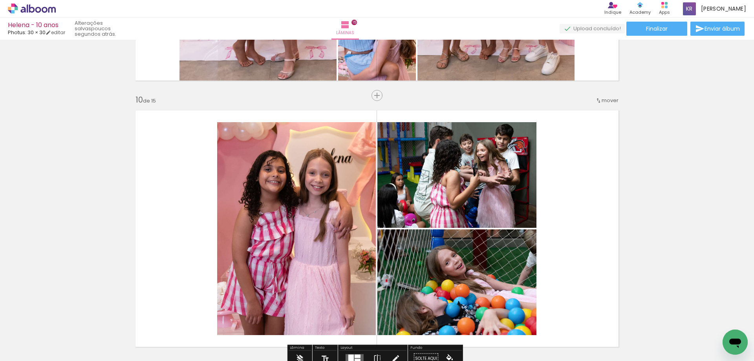
drag, startPoint x: 414, startPoint y: 339, endPoint x: 565, endPoint y: 355, distance: 151.1
click at [386, 244] on quentale-workspace at bounding box center [377, 180] width 754 height 361
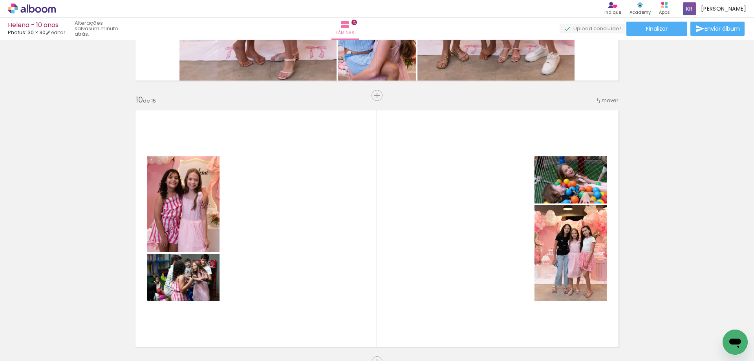
scroll to position [0, 1051]
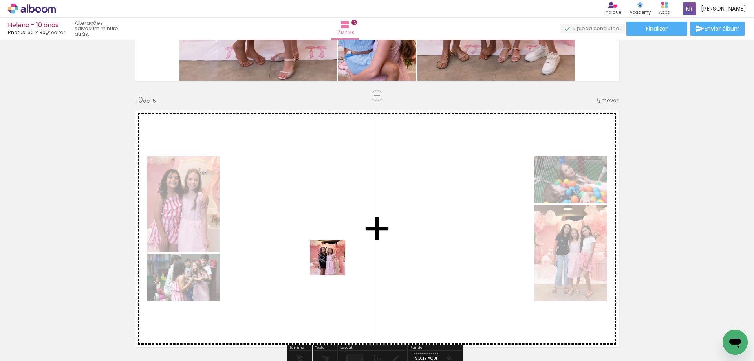
drag, startPoint x: 308, startPoint y: 342, endPoint x: 333, endPoint y: 263, distance: 82.3
click at [333, 263] on quentale-workspace at bounding box center [377, 180] width 754 height 361
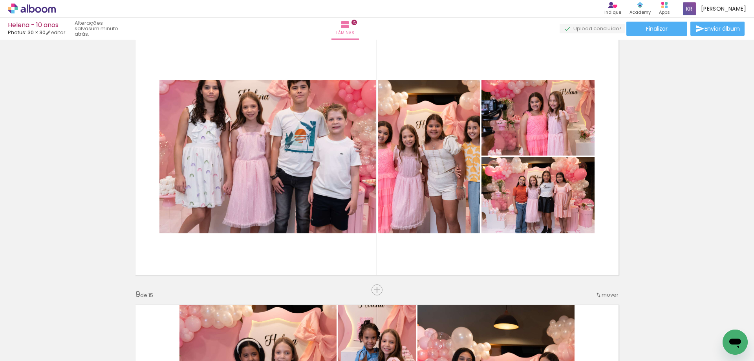
scroll to position [1869, 0]
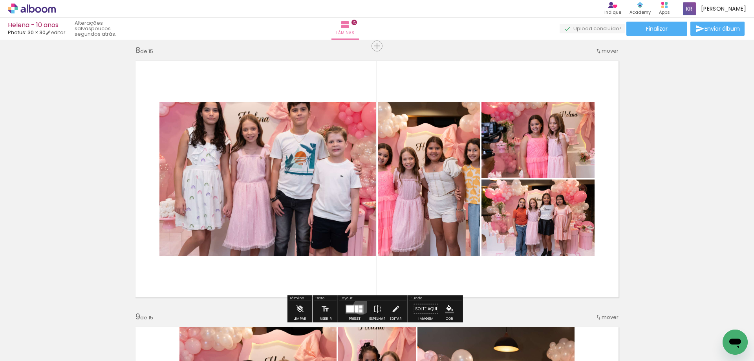
click at [359, 306] on div at bounding box center [360, 306] width 3 height 3
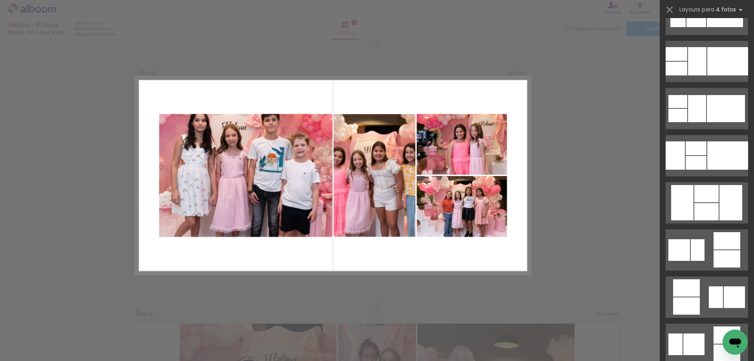
scroll to position [361, 0]
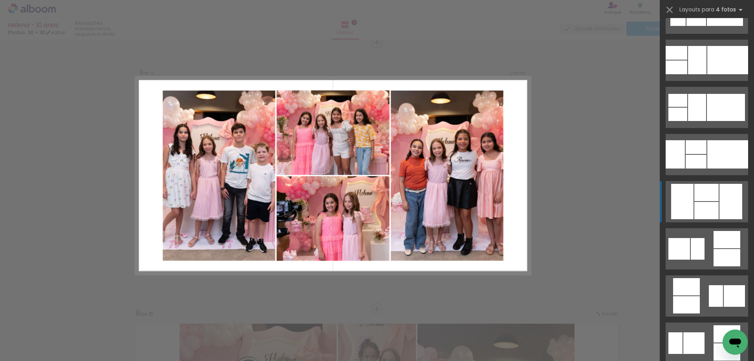
click at [723, 208] on div at bounding box center [730, 201] width 23 height 35
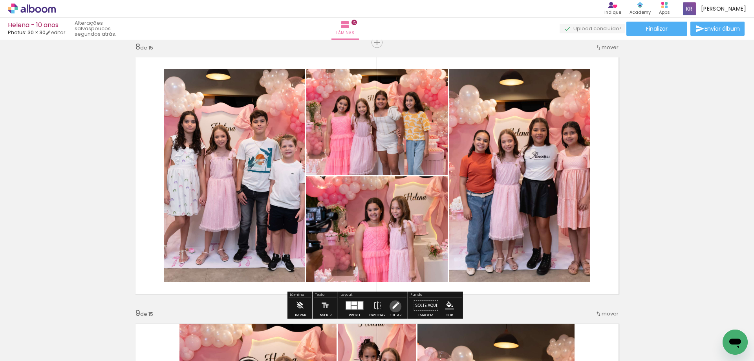
click at [393, 306] on iron-icon at bounding box center [395, 305] width 9 height 16
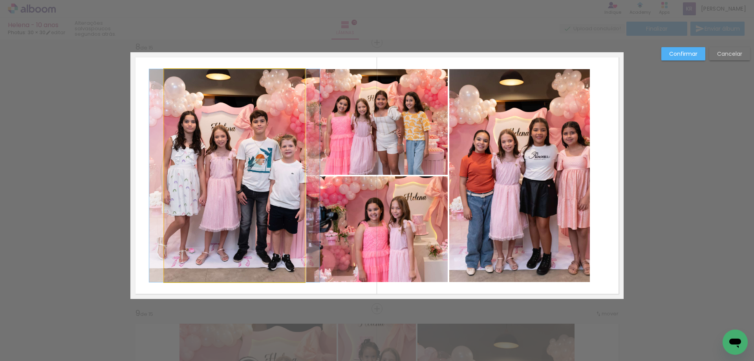
click at [182, 195] on quentale-photo at bounding box center [234, 175] width 140 height 213
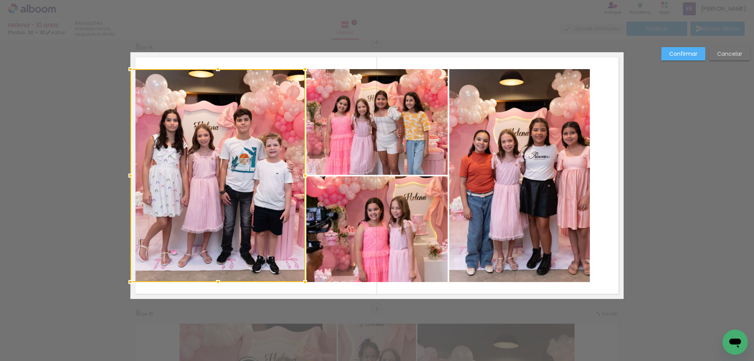
drag, startPoint x: 162, startPoint y: 176, endPoint x: 131, endPoint y: 177, distance: 31.0
click at [131, 177] on div at bounding box center [130, 176] width 16 height 16
click at [549, 171] on quentale-photo at bounding box center [519, 175] width 140 height 213
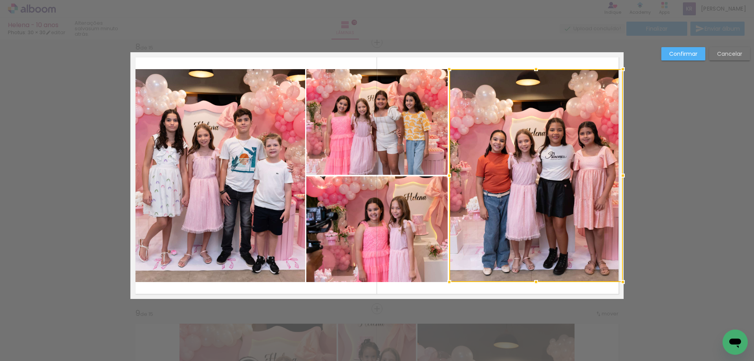
drag, startPoint x: 586, startPoint y: 174, endPoint x: 615, endPoint y: 172, distance: 29.1
click at [615, 172] on div at bounding box center [623, 176] width 16 height 16
click at [0, 0] on slot "Confirmar" at bounding box center [0, 0] width 0 height 0
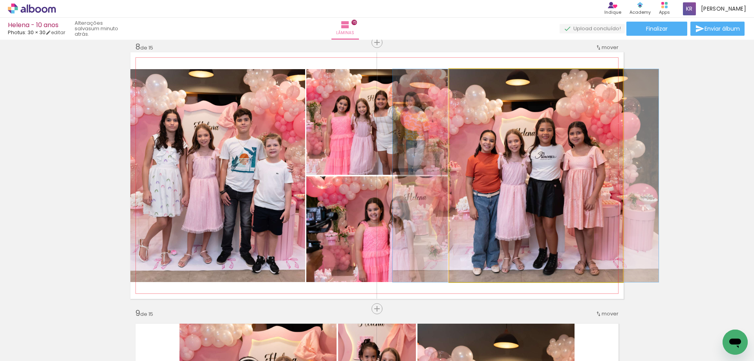
drag, startPoint x: 570, startPoint y: 155, endPoint x: 560, endPoint y: 155, distance: 10.2
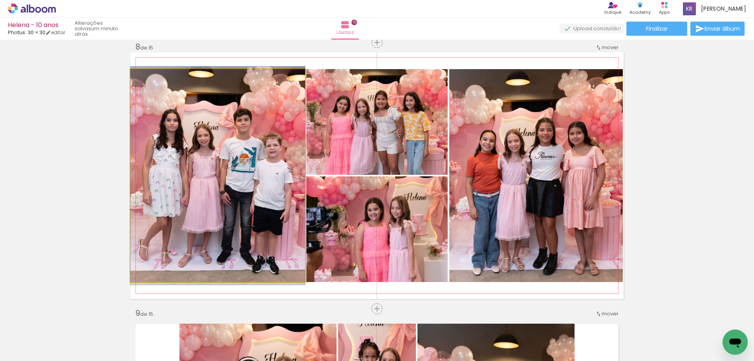
click at [236, 186] on quentale-photo at bounding box center [217, 175] width 175 height 213
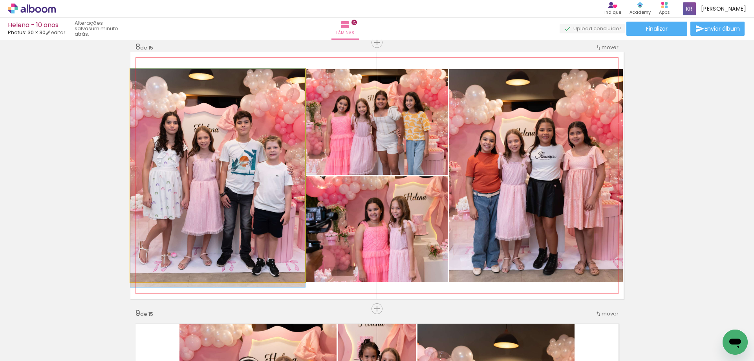
drag, startPoint x: 242, startPoint y: 185, endPoint x: 249, endPoint y: 187, distance: 7.4
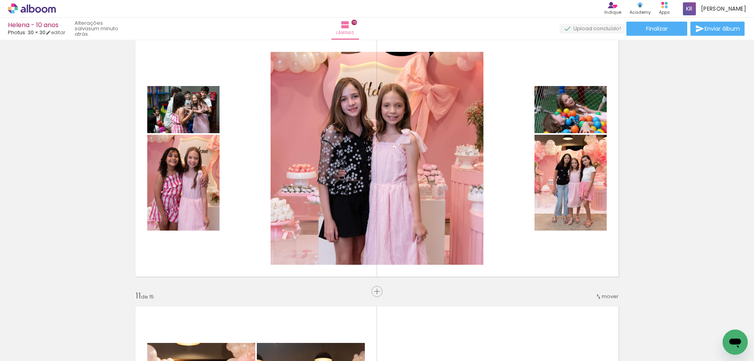
scroll to position [2411, 0]
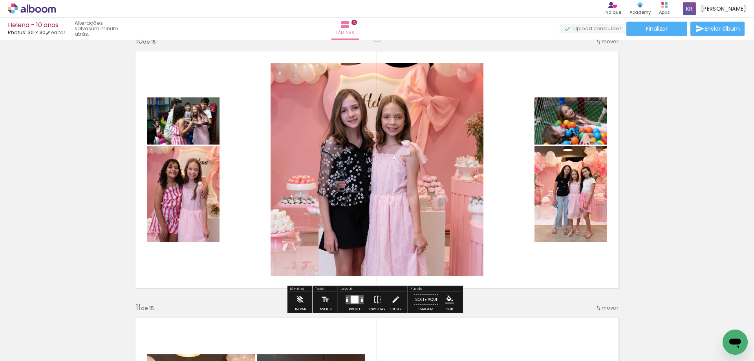
click at [353, 299] on div at bounding box center [354, 299] width 8 height 8
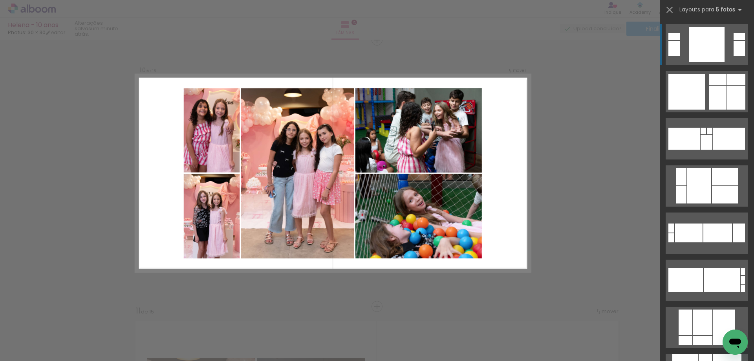
scroll to position [2405, 0]
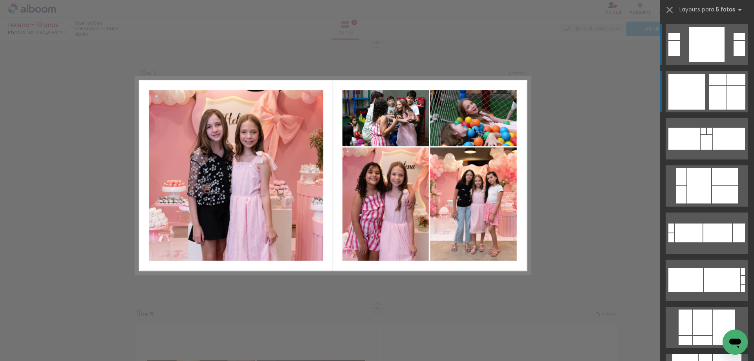
click at [719, 102] on div at bounding box center [717, 98] width 18 height 24
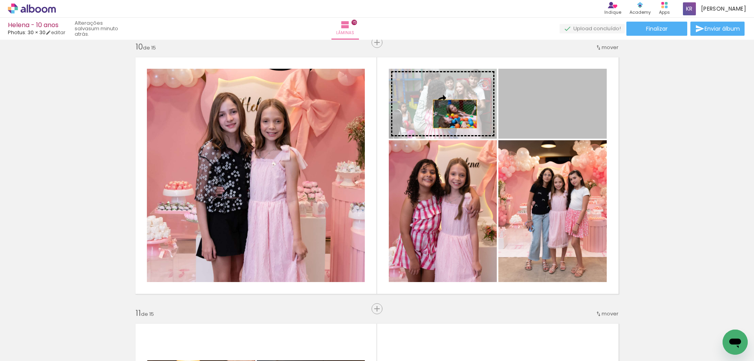
drag, startPoint x: 548, startPoint y: 113, endPoint x: 444, endPoint y: 114, distance: 104.0
click at [0, 0] on slot at bounding box center [0, 0] width 0 height 0
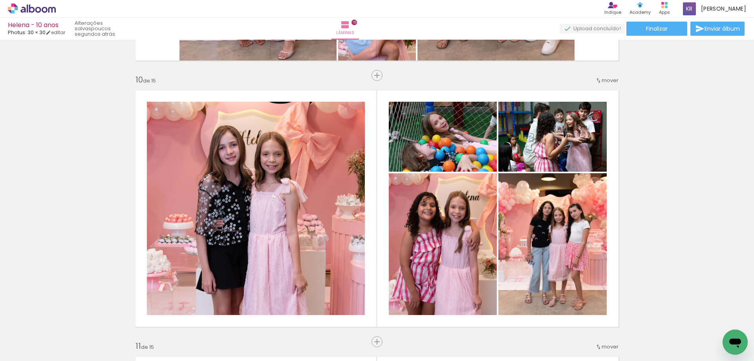
scroll to position [2416, 0]
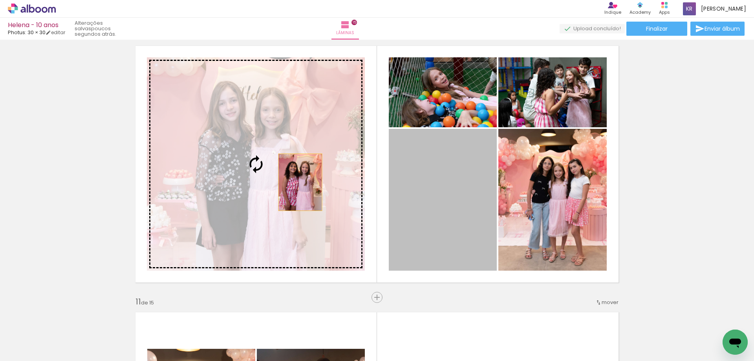
drag, startPoint x: 420, startPoint y: 202, endPoint x: 297, endPoint y: 182, distance: 124.8
click at [0, 0] on slot at bounding box center [0, 0] width 0 height 0
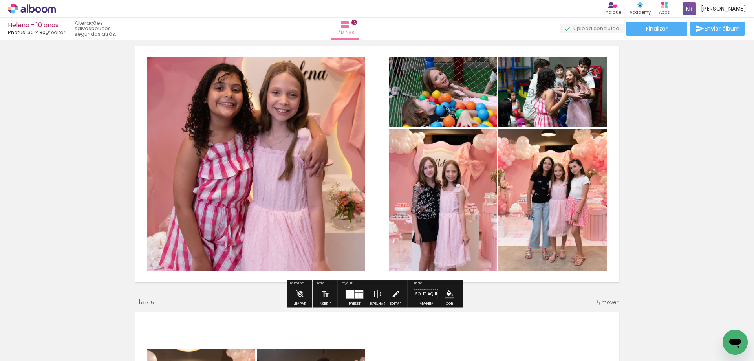
click at [267, 155] on quentale-photo at bounding box center [256, 163] width 218 height 213
click at [391, 296] on iron-icon at bounding box center [395, 294] width 9 height 16
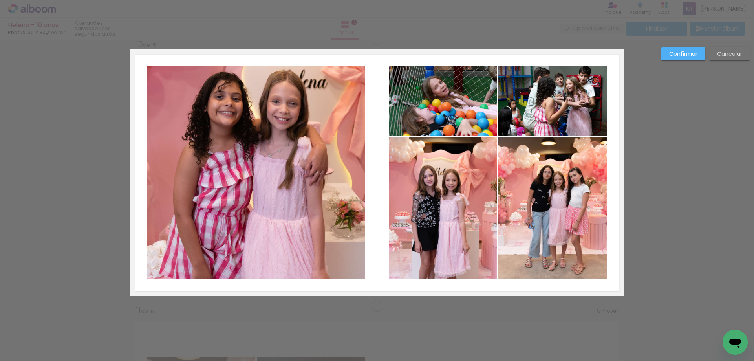
scroll to position [2405, 0]
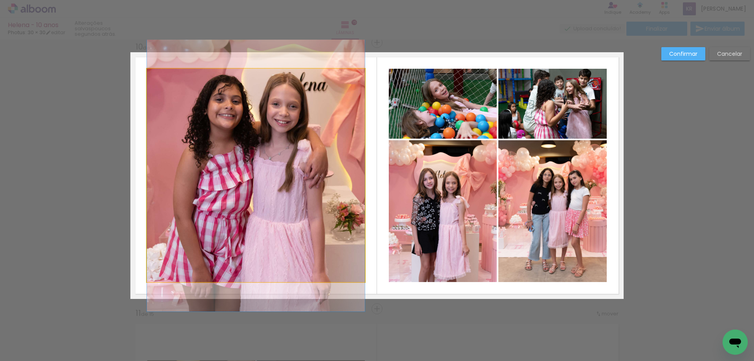
click at [261, 271] on quentale-photo at bounding box center [256, 175] width 218 height 213
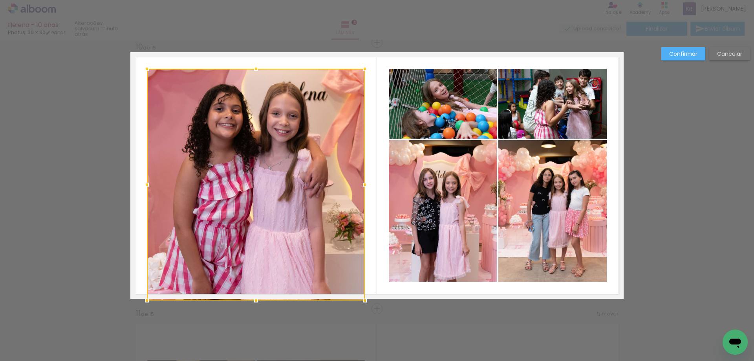
drag, startPoint x: 253, startPoint y: 280, endPoint x: 256, endPoint y: 294, distance: 13.6
click at [256, 294] on div at bounding box center [256, 300] width 16 height 16
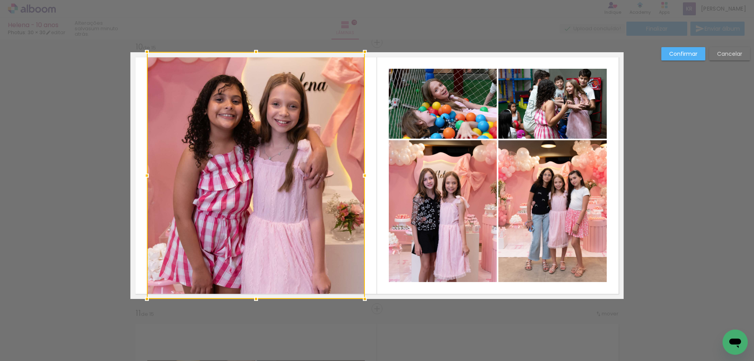
drag, startPoint x: 254, startPoint y: 70, endPoint x: 251, endPoint y: 58, distance: 12.3
click at [251, 58] on div at bounding box center [256, 52] width 16 height 16
drag, startPoint x: 268, startPoint y: 119, endPoint x: 266, endPoint y: 109, distance: 9.8
click at [266, 109] on div at bounding box center [256, 175] width 218 height 246
click at [0, 0] on slot "Confirmar" at bounding box center [0, 0] width 0 height 0
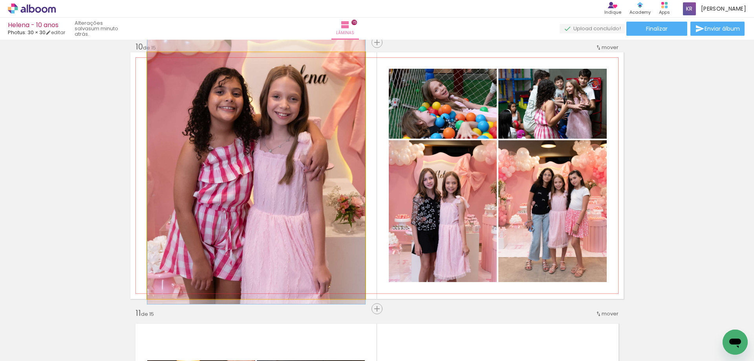
drag, startPoint x: 309, startPoint y: 122, endPoint x: 307, endPoint y: 114, distance: 8.0
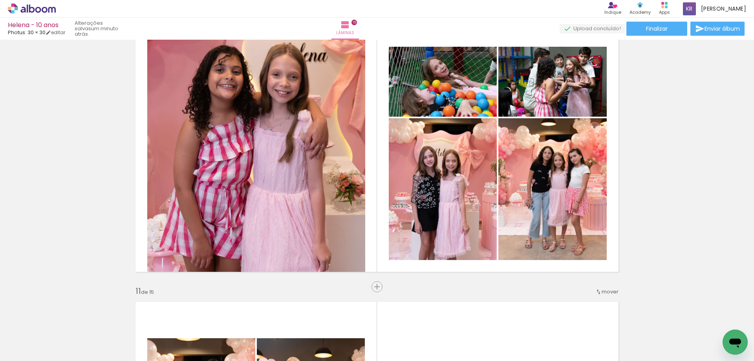
scroll to position [2421, 0]
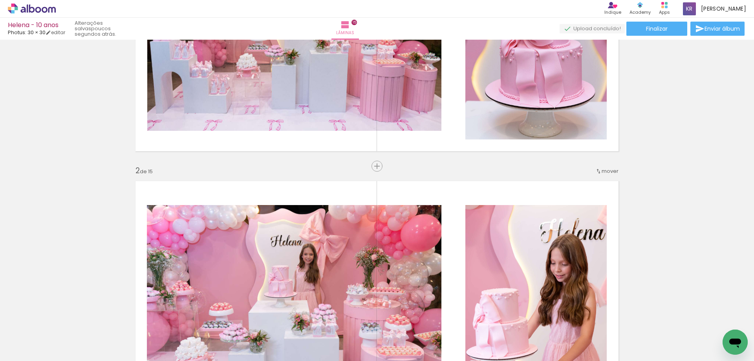
scroll to position [0, 0]
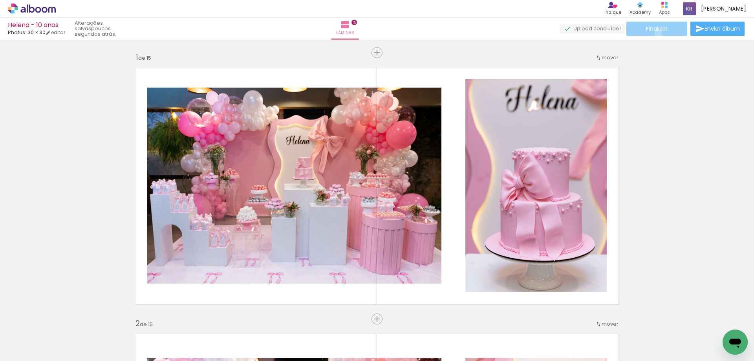
click at [655, 33] on paper-button "Finalizar" at bounding box center [656, 29] width 61 height 14
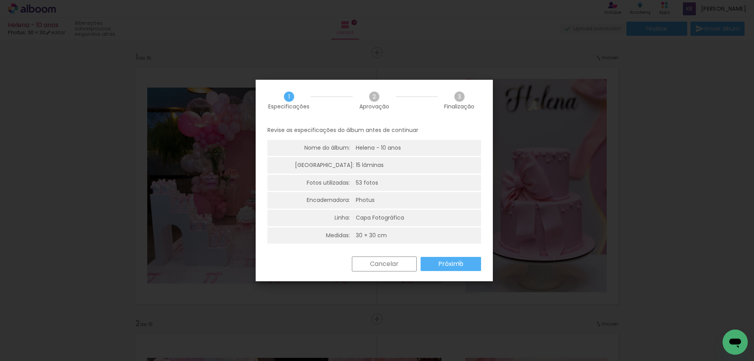
click at [0, 0] on slot "Próximo" at bounding box center [0, 0] width 0 height 0
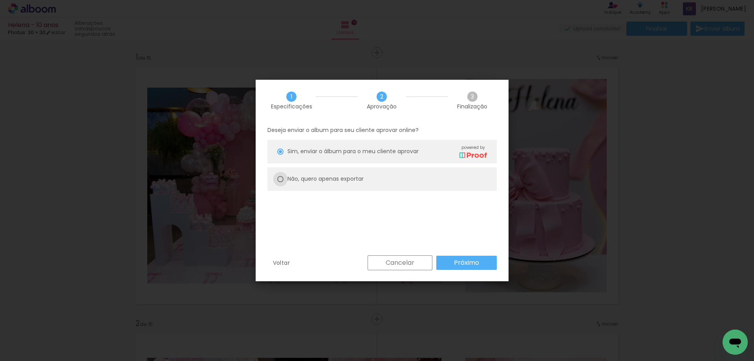
click at [278, 177] on div at bounding box center [280, 179] width 6 height 6
type paper-radio-button "on"
click at [0, 0] on slot "Próximo" at bounding box center [0, 0] width 0 height 0
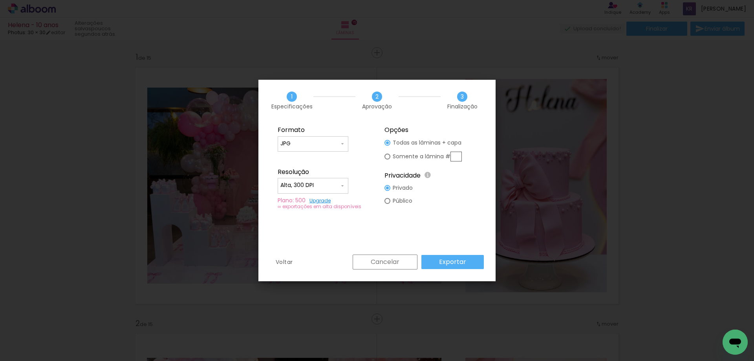
click at [333, 182] on input "Alta, 300 DPI" at bounding box center [309, 185] width 59 height 8
click at [318, 200] on paper-item "Baixa" at bounding box center [312, 200] width 71 height 16
type input "Baixa"
click at [0, 0] on slot "Exportar" at bounding box center [0, 0] width 0 height 0
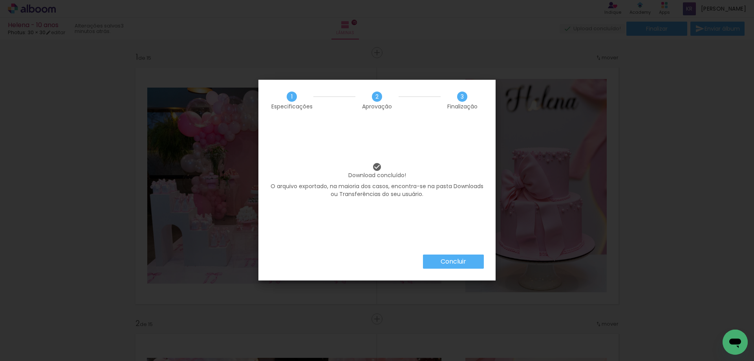
scroll to position [0, 1051]
click at [475, 266] on paper-button "Concluir" at bounding box center [453, 261] width 61 height 14
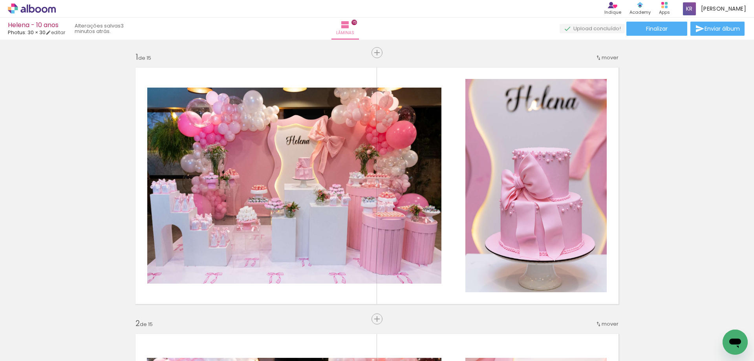
scroll to position [0, 689]
